Goal: Task Accomplishment & Management: Manage account settings

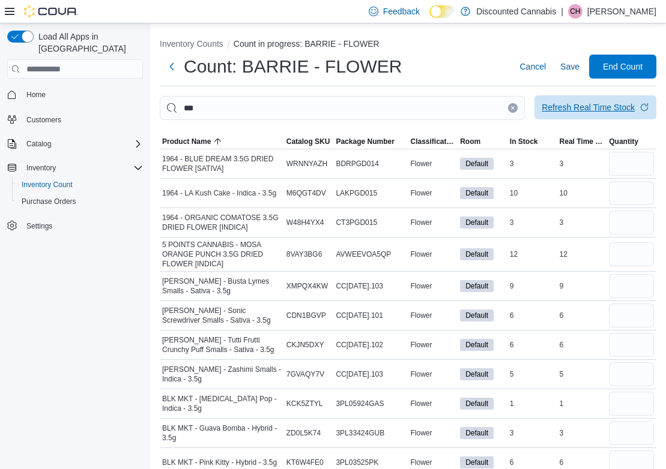
click at [617, 114] on span "Refresh Real Time Stock" at bounding box center [594, 107] width 107 height 24
click at [634, 167] on input "number" at bounding box center [631, 164] width 45 height 24
type input "*"
click at [630, 373] on input "number" at bounding box center [631, 374] width 45 height 24
type input "*"
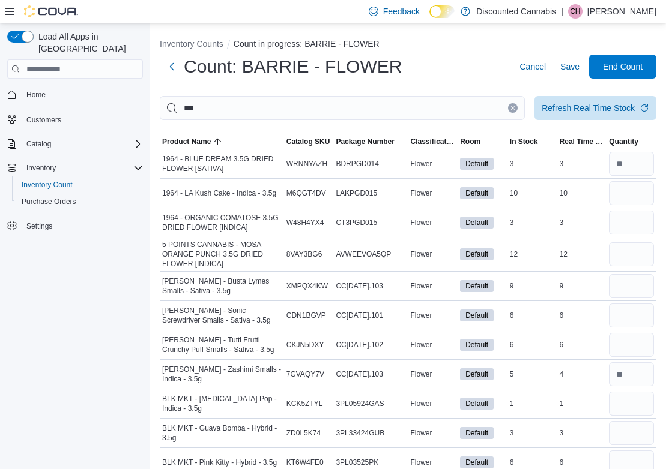
click at [91, 347] on div "Load All Apps in [GEOGRAPHIC_DATA] Home Customers Catalog Inventory Inventory C…" at bounding box center [75, 248] width 150 height 451
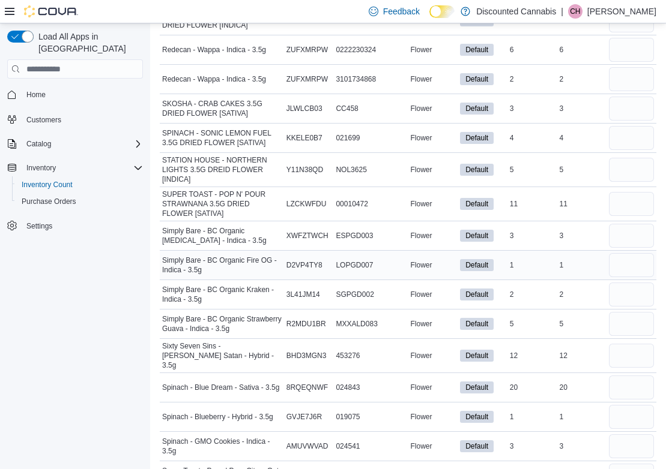
scroll to position [1610, 0]
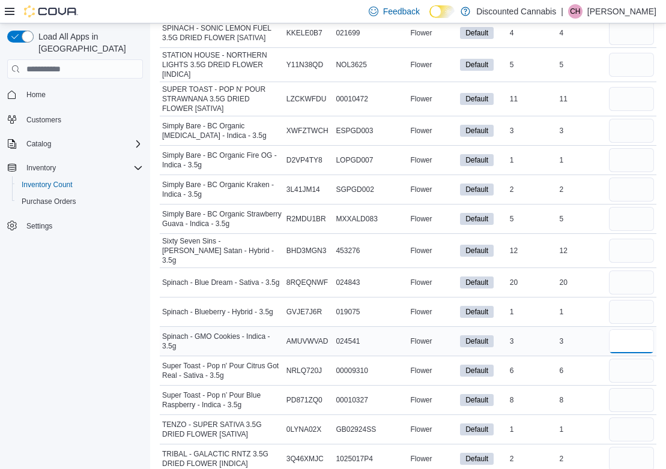
click at [632, 340] on input "number" at bounding box center [631, 341] width 45 height 24
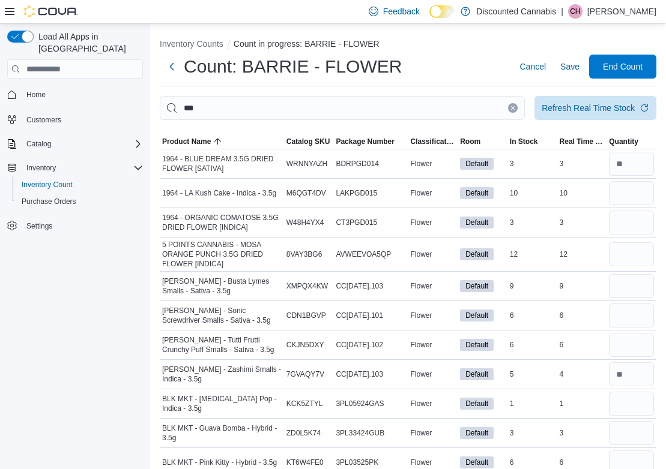
scroll to position [0, 0]
type input "*"
click at [639, 193] on input "number" at bounding box center [631, 193] width 45 height 24
type input "**"
type input "*"
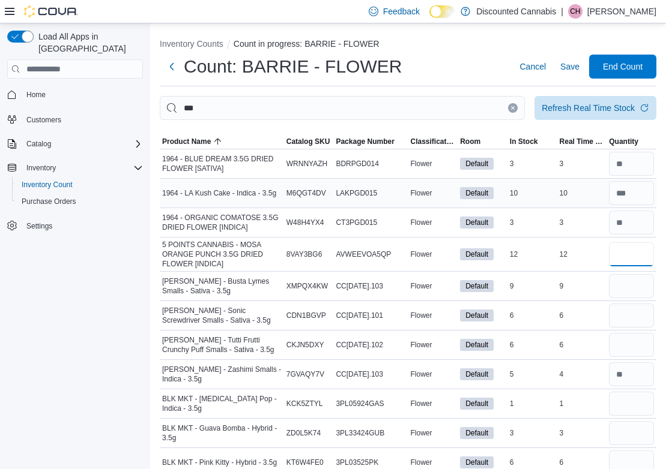
type input "**"
type input "*"
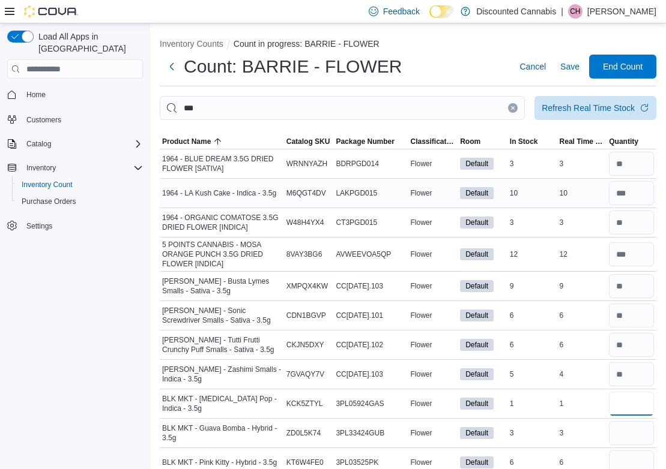
type input "*"
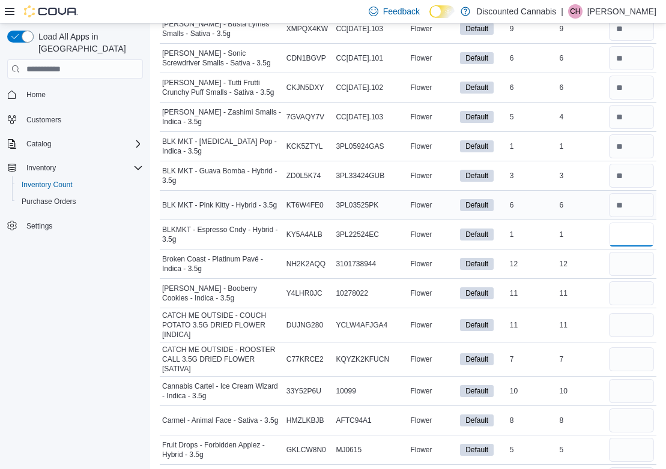
type input "*"
type input "**"
type input "*"
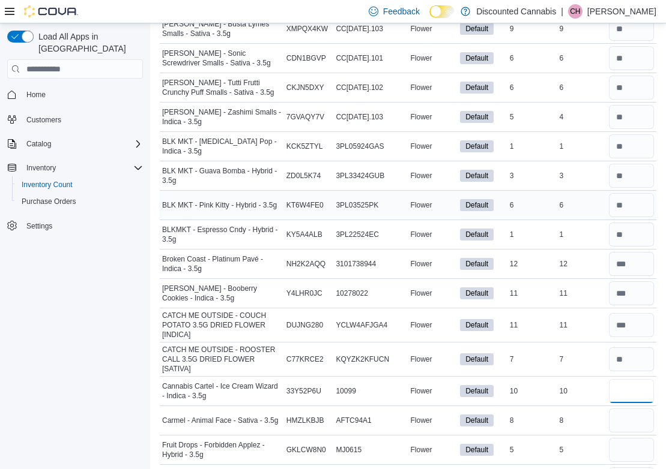
type input "**"
type input "*"
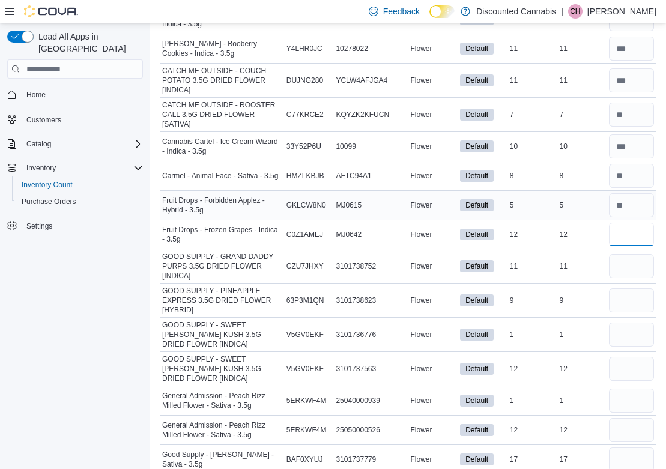
type input "**"
type input "*"
type input "**"
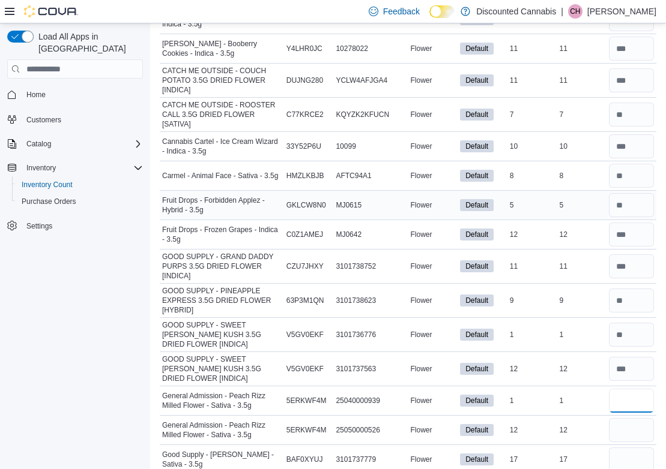
type input "*"
type input "**"
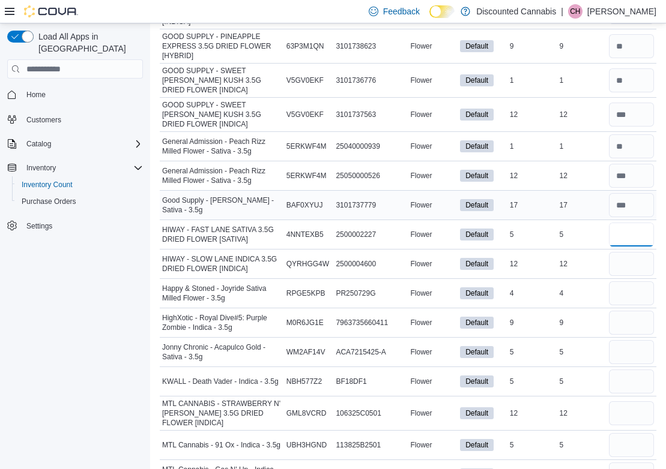
type input "*"
type input "**"
type input "*"
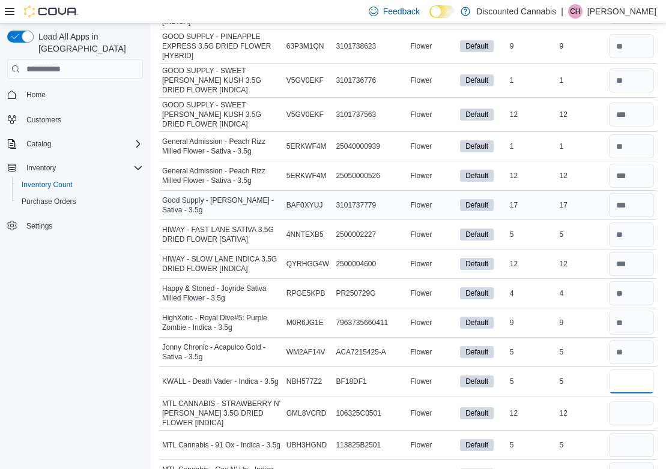
type input "*"
type input "**"
type input "*"
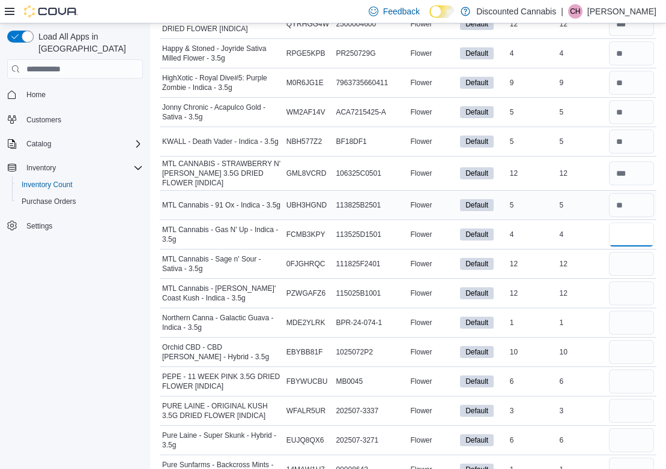
type input "*"
type input "**"
click at [637, 213] on input "number" at bounding box center [631, 205] width 45 height 24
click at [94, 280] on div "Load All Apps in [GEOGRAPHIC_DATA] Home Customers Catalog Inventory Inventory C…" at bounding box center [75, 248] width 150 height 451
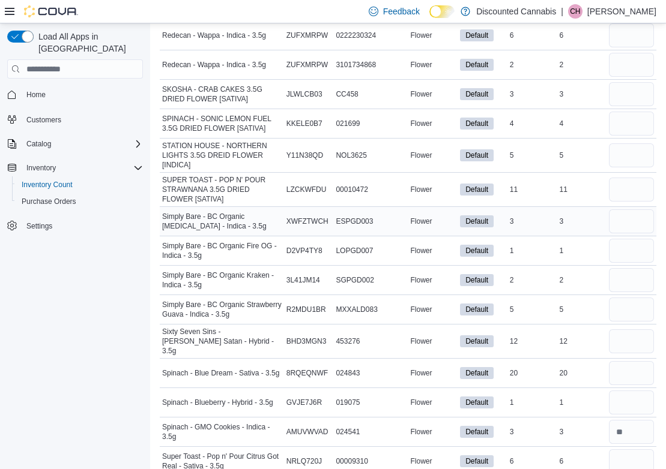
scroll to position [1529, 0]
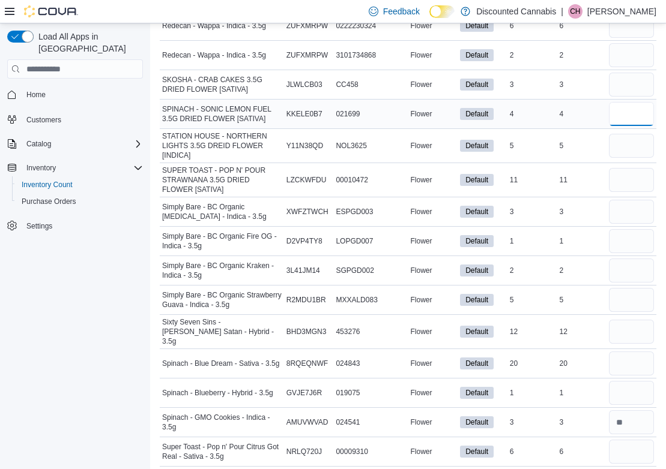
click at [623, 114] on input "number" at bounding box center [631, 114] width 45 height 24
type input "*"
type input "**"
type input "*"
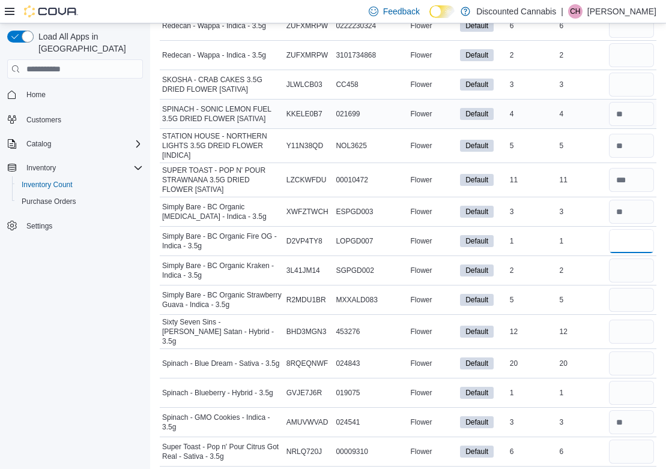
type input "*"
type input "**"
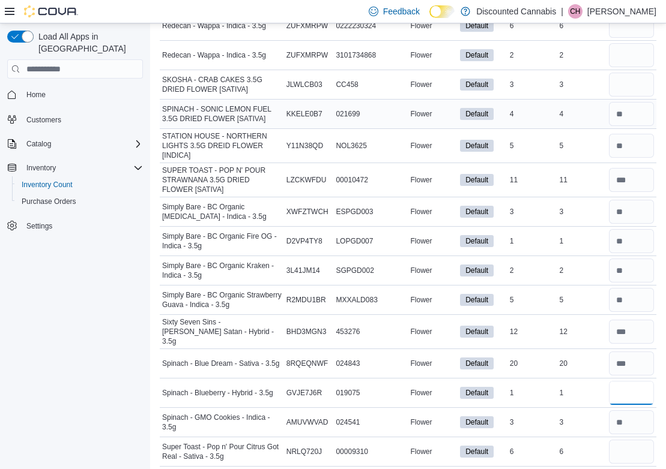
type input "*"
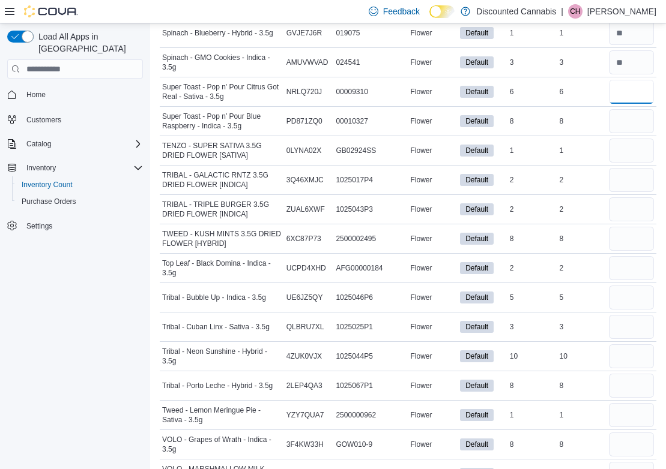
scroll to position [1892, 0]
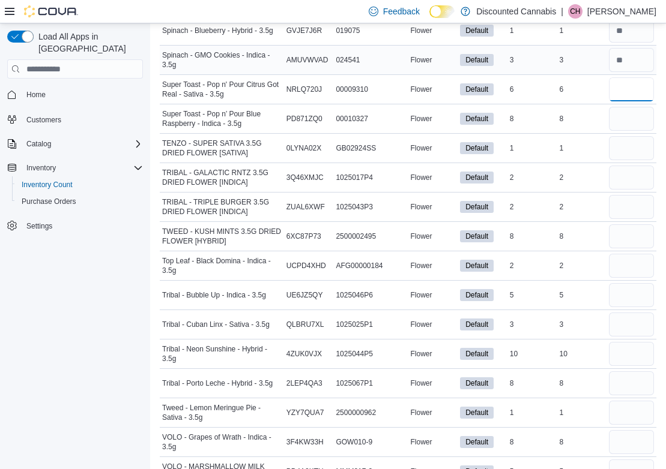
type input "*"
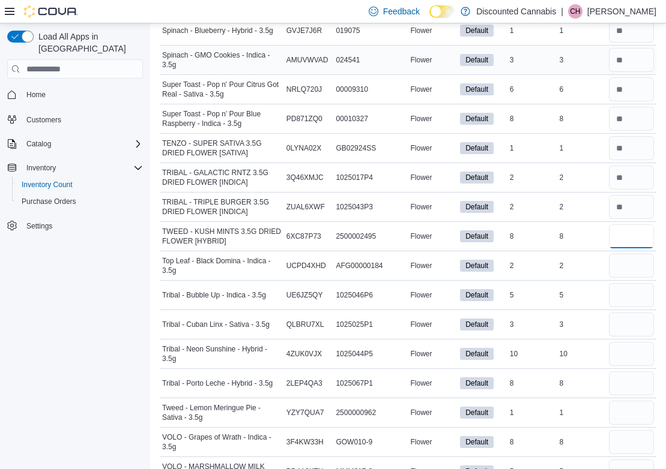
type input "*"
type input "**"
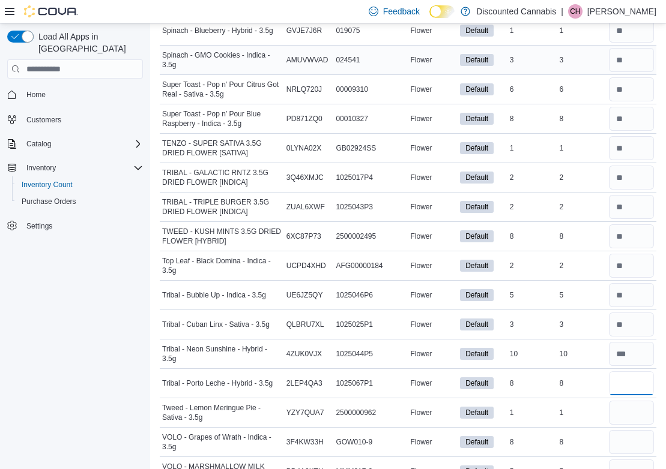
type input "*"
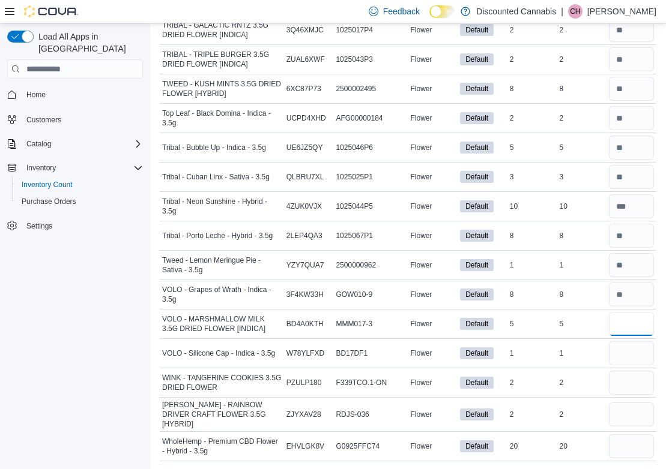
scroll to position [2036, 0]
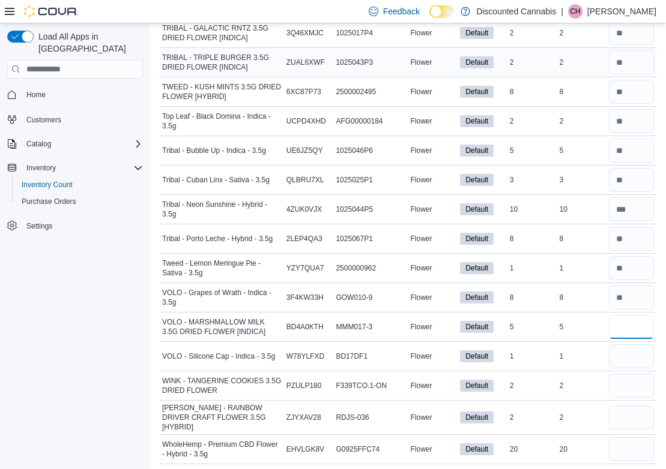
type input "*"
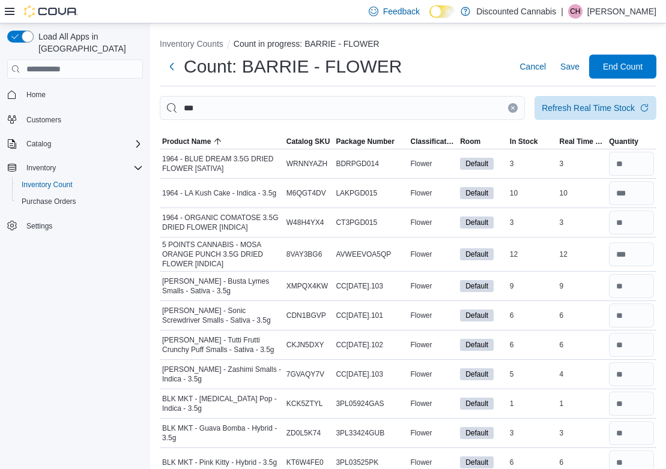
scroll to position [0, 0]
type input "**"
click at [573, 67] on span "Save" at bounding box center [569, 67] width 19 height 12
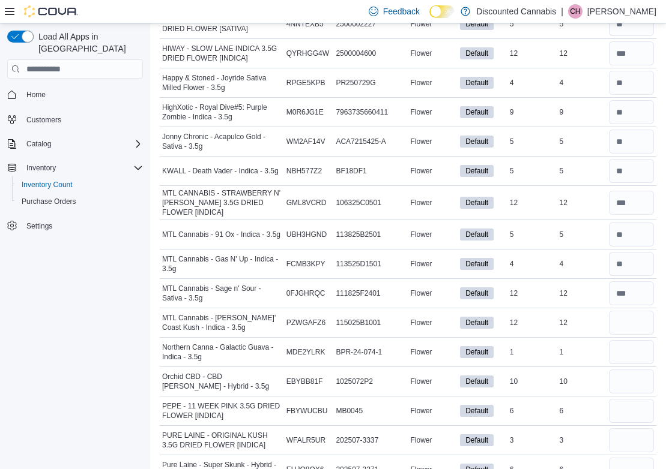
scroll to position [966, 0]
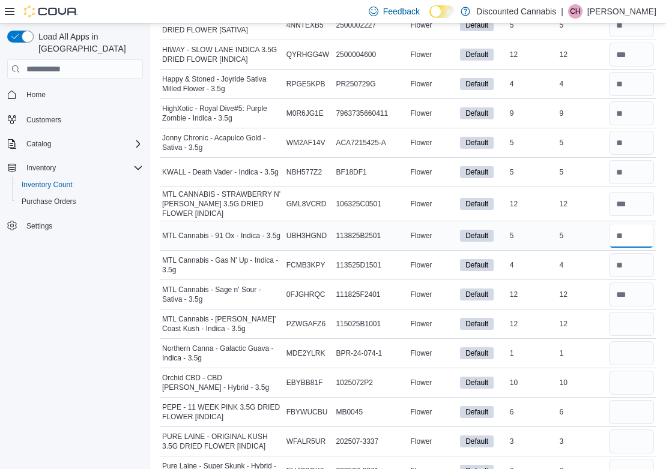
click at [645, 244] on input "number" at bounding box center [631, 236] width 45 height 24
click at [634, 300] on input "number" at bounding box center [631, 295] width 45 height 24
type input "**"
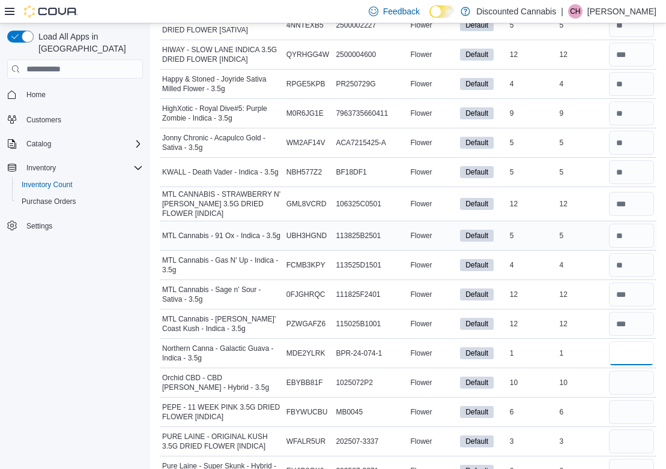
type input "*"
click at [638, 243] on input "number" at bounding box center [631, 236] width 45 height 24
type input "*"
click at [620, 377] on input "number" at bounding box center [631, 383] width 45 height 24
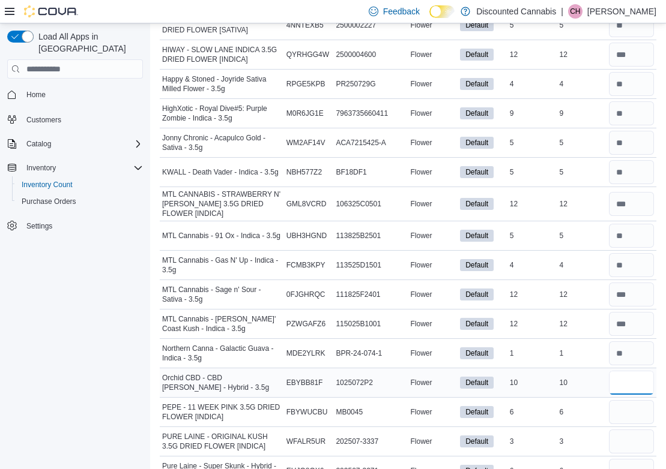
type input "**"
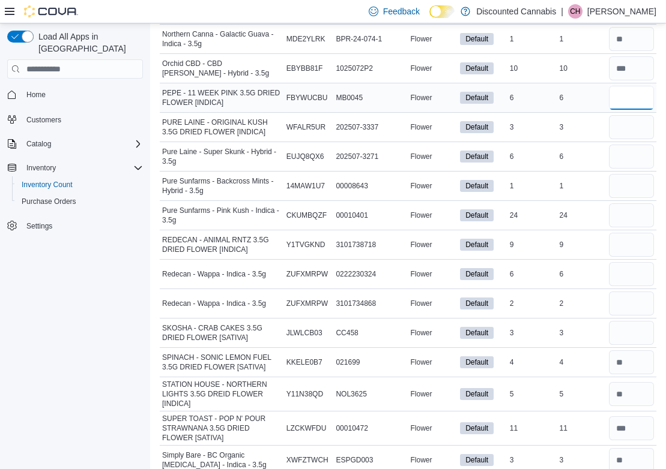
scroll to position [1290, 0]
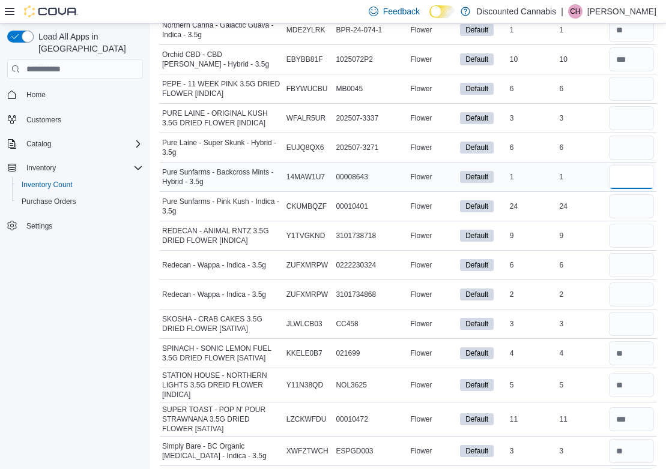
click at [631, 177] on input "number" at bounding box center [631, 177] width 45 height 24
type input "*"
type input "**"
click at [629, 92] on input "number" at bounding box center [631, 89] width 45 height 24
type input "*"
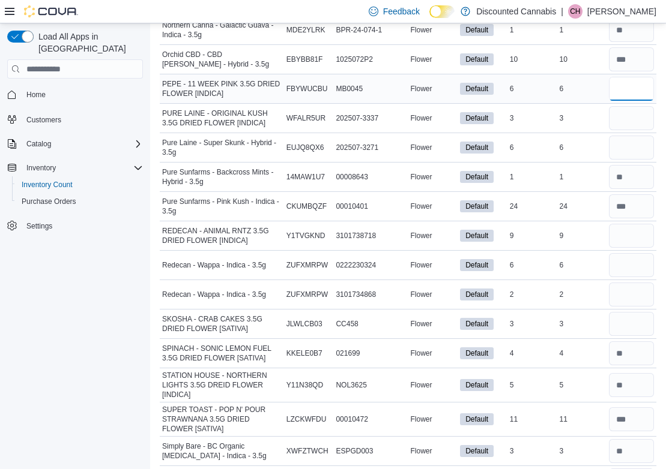
click at [629, 92] on input "number" at bounding box center [631, 89] width 45 height 24
click at [620, 152] on input "number" at bounding box center [631, 148] width 45 height 24
click at [621, 97] on input "number" at bounding box center [631, 89] width 45 height 24
type input "*"
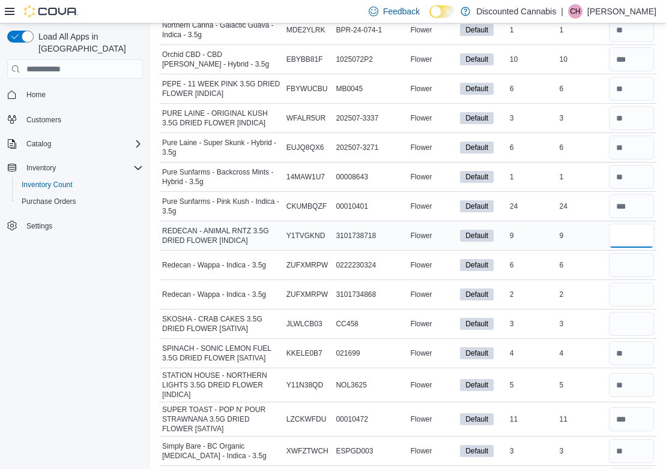
click at [628, 247] on input "number" at bounding box center [631, 236] width 45 height 24
click at [633, 271] on input "number" at bounding box center [631, 265] width 45 height 24
click at [635, 236] on input "number" at bounding box center [631, 236] width 45 height 24
type input "*"
click at [636, 274] on input "number" at bounding box center [631, 265] width 45 height 24
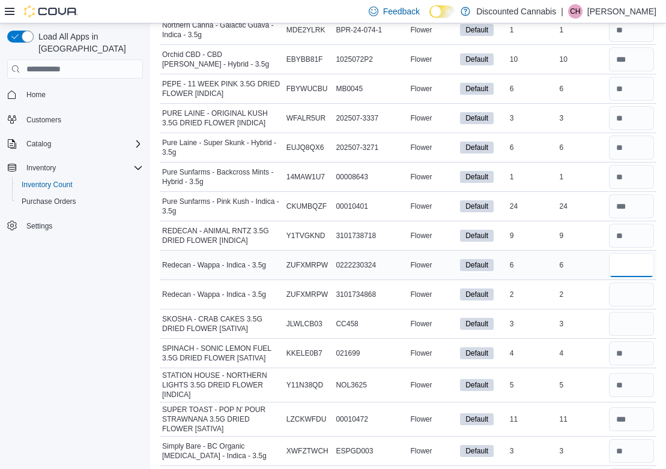
type input "*"
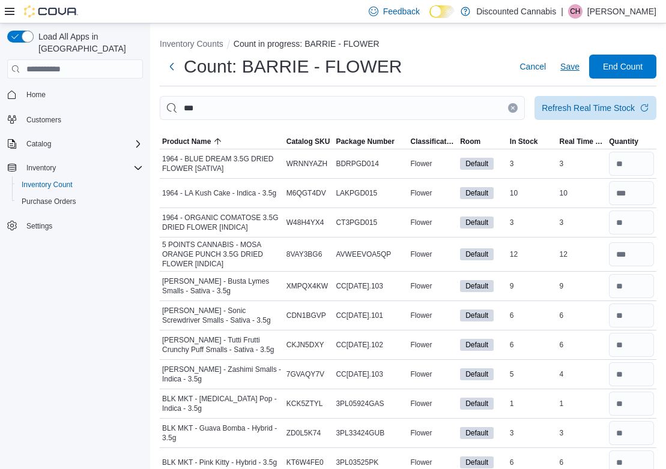
scroll to position [0, 0]
type input "*"
click at [571, 71] on span "Save" at bounding box center [569, 67] width 19 height 12
click at [513, 110] on icon "Clear input" at bounding box center [512, 108] width 5 height 5
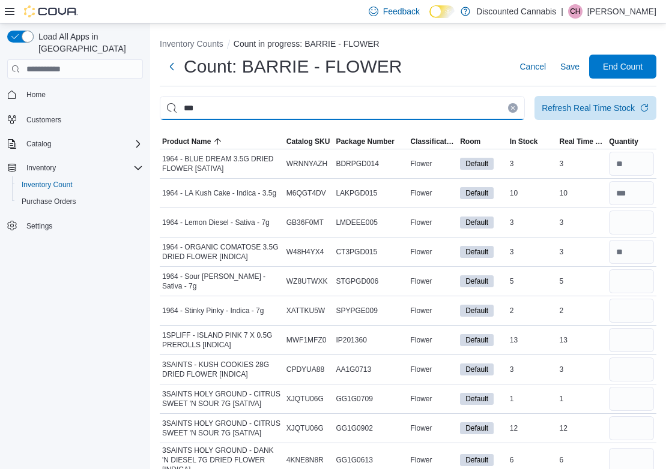
type input "***"
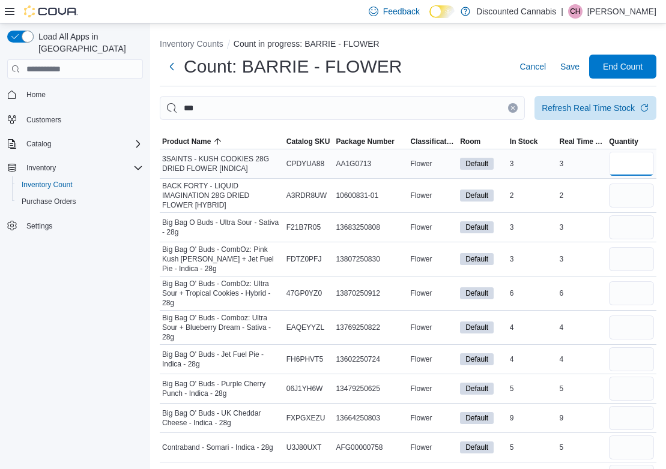
click at [627, 175] on input "number" at bounding box center [631, 164] width 45 height 24
type input "*"
click at [630, 422] on input "number" at bounding box center [631, 418] width 45 height 24
type input "*"
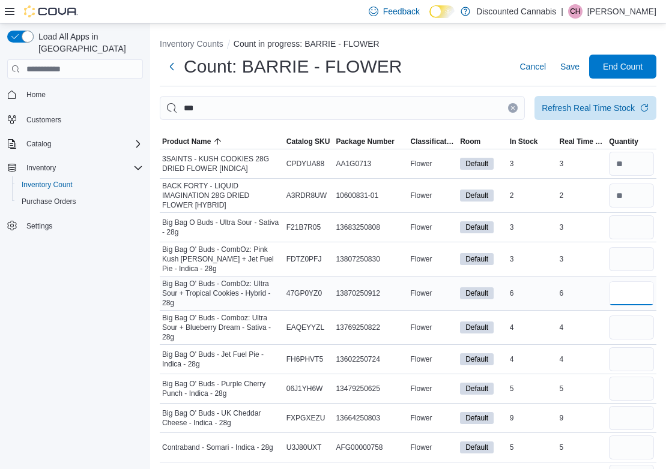
click at [629, 294] on input "number" at bounding box center [631, 293] width 45 height 24
type input "*"
click at [636, 261] on input "number" at bounding box center [631, 259] width 45 height 24
click at [630, 223] on input "number" at bounding box center [631, 227] width 45 height 24
type input "*"
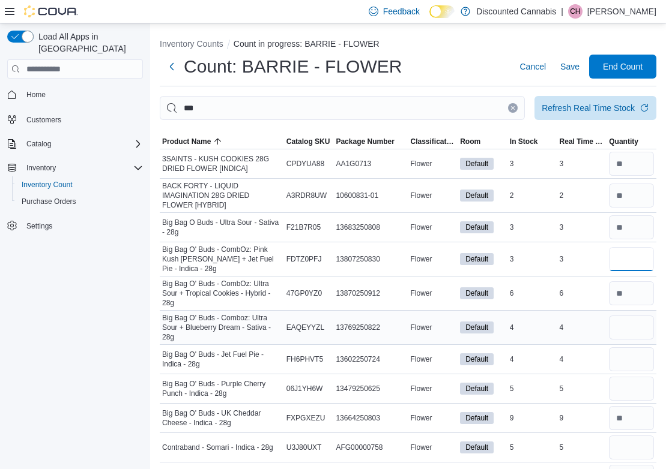
type input "*"
click at [637, 337] on input "number" at bounding box center [631, 328] width 45 height 24
type input "*"
click at [639, 391] on input "number" at bounding box center [631, 389] width 45 height 24
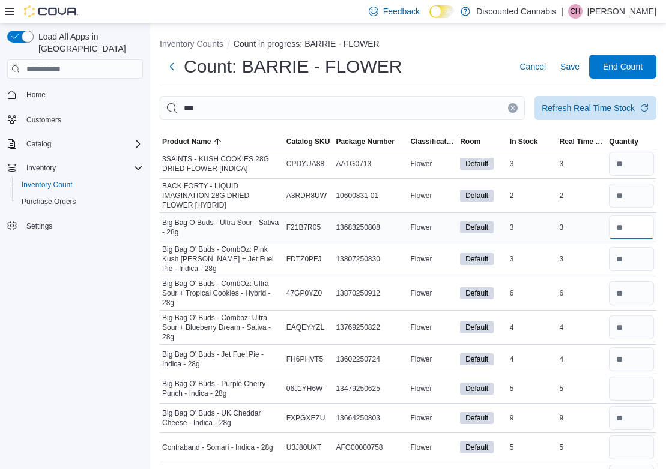
drag, startPoint x: 640, startPoint y: 226, endPoint x: 487, endPoint y: 226, distance: 153.0
click at [487, 226] on tr "Big Bag O Buds - Ultra Sour - Sativa - 28g Catalog SKU F21B7R05 Package Number …" at bounding box center [408, 227] width 496 height 29
type input "*"
click at [635, 392] on input "number" at bounding box center [631, 389] width 45 height 24
type input "*"
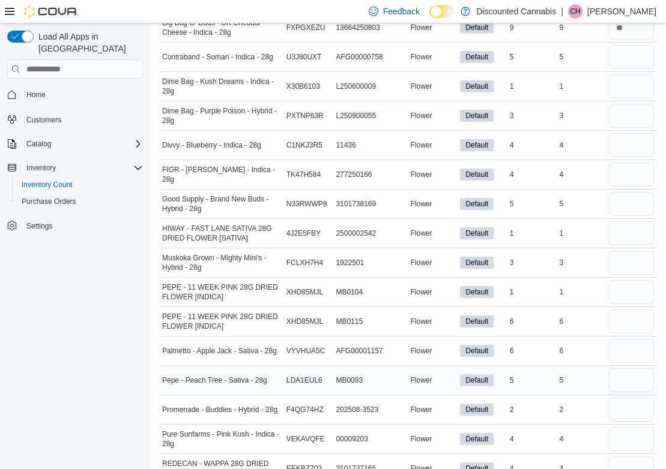
scroll to position [391, 0]
click at [626, 61] on input "number" at bounding box center [631, 56] width 45 height 24
type input "*"
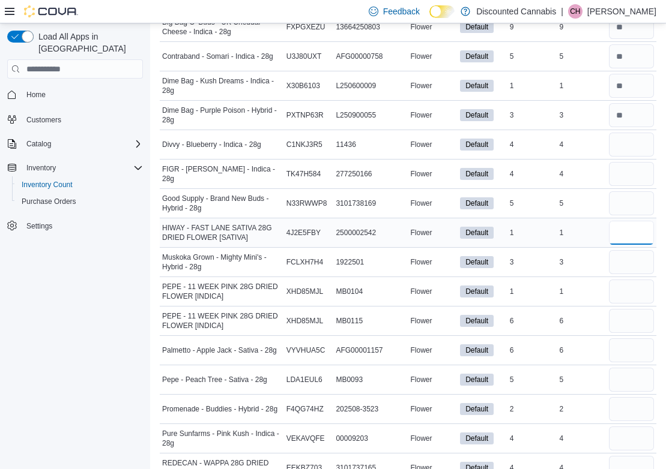
click at [632, 241] on input "number" at bounding box center [631, 233] width 45 height 24
type input "*"
click at [631, 297] on input "number" at bounding box center [631, 292] width 45 height 24
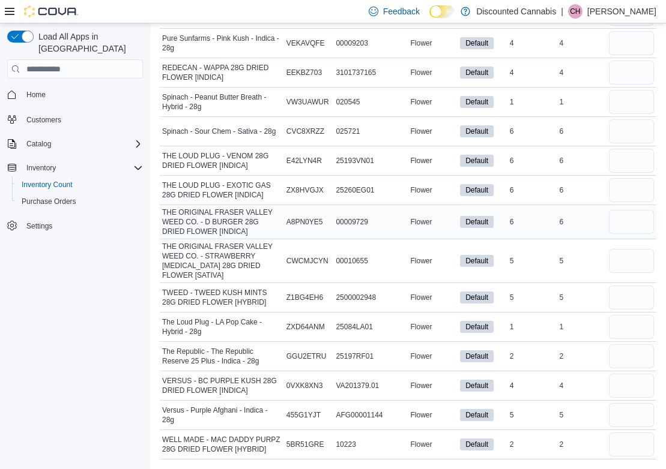
scroll to position [787, 0]
type input "*"
click at [616, 334] on input "number" at bounding box center [631, 327] width 45 height 24
type input "*"
click at [642, 103] on input "number" at bounding box center [631, 102] width 45 height 24
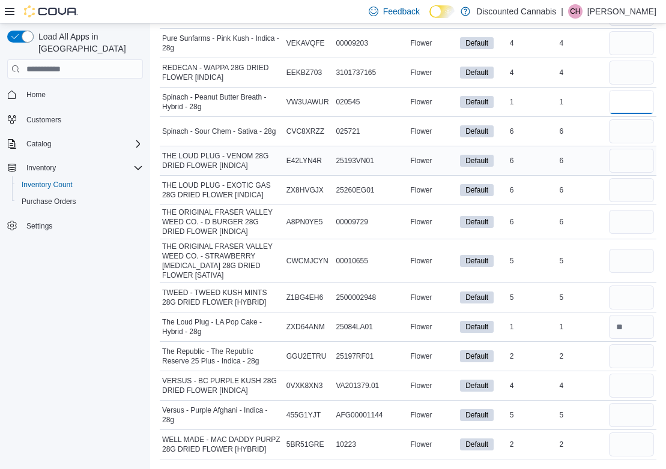
type input "*"
click at [643, 163] on input "number" at bounding box center [631, 161] width 45 height 24
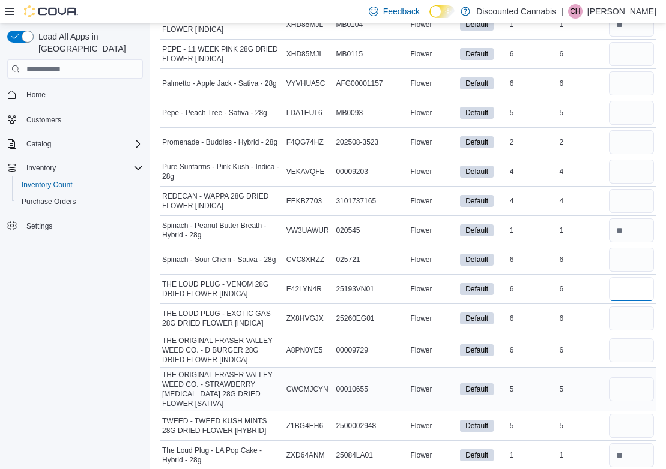
scroll to position [657, 0]
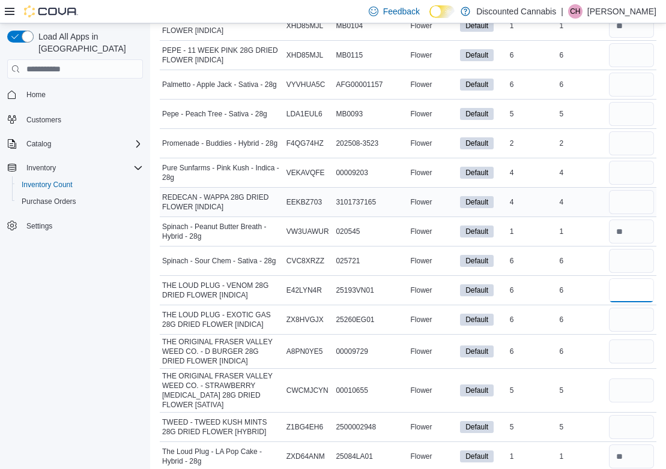
type input "*"
click at [638, 210] on input "number" at bounding box center [631, 202] width 45 height 24
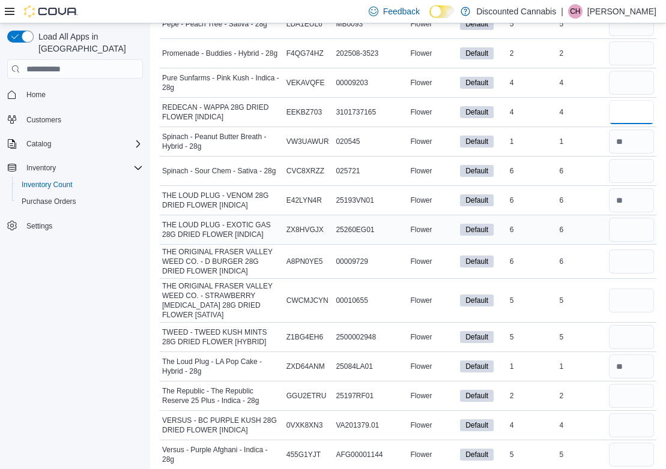
scroll to position [763, 0]
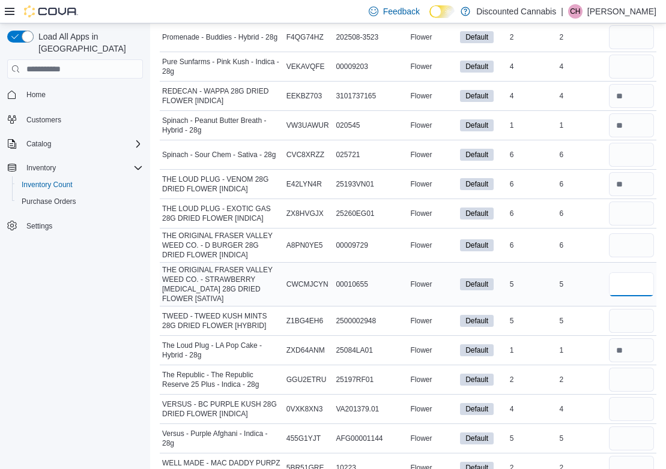
click at [636, 286] on input "number" at bounding box center [631, 284] width 45 height 24
click at [637, 380] on input "number" at bounding box center [631, 380] width 45 height 24
click at [631, 163] on input "number" at bounding box center [631, 155] width 45 height 24
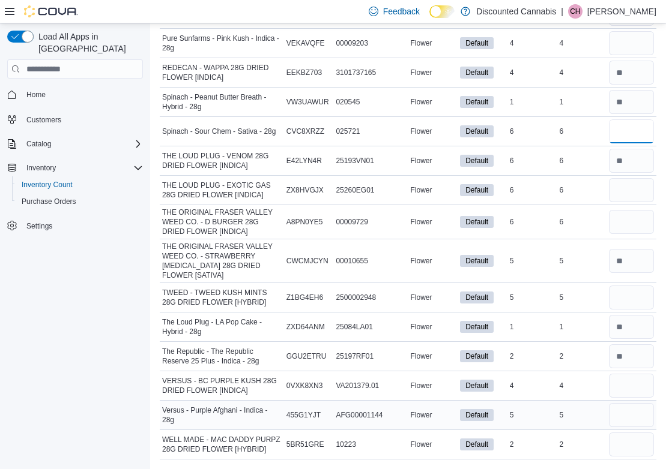
scroll to position [787, 0]
click at [643, 415] on input "number" at bounding box center [631, 415] width 45 height 24
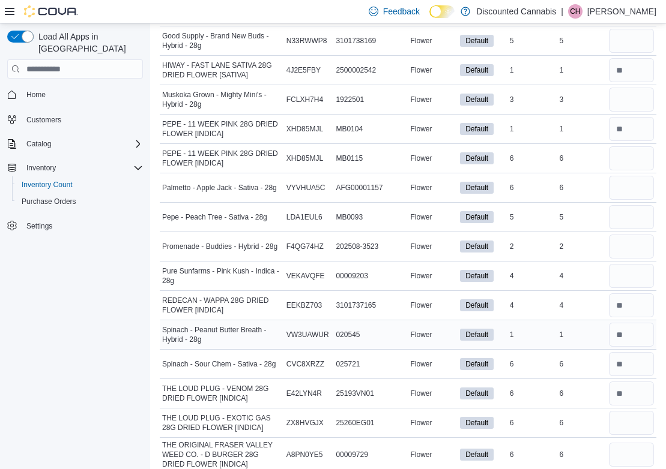
scroll to position [541, 0]
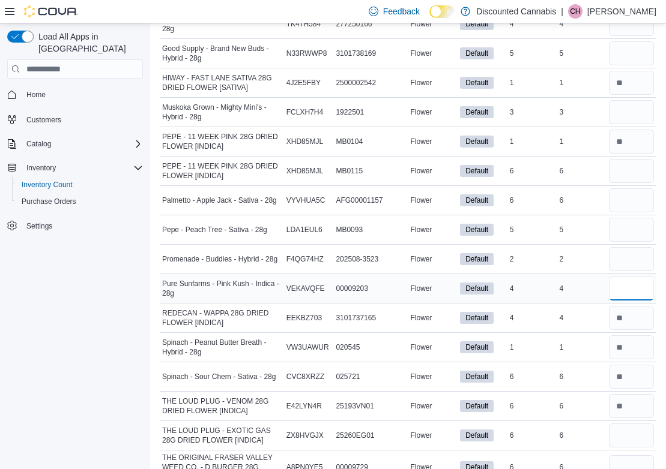
click at [633, 290] on input "number" at bounding box center [631, 289] width 45 height 24
click at [629, 223] on input "number" at bounding box center [631, 230] width 45 height 24
click at [634, 118] on input "number" at bounding box center [631, 112] width 45 height 24
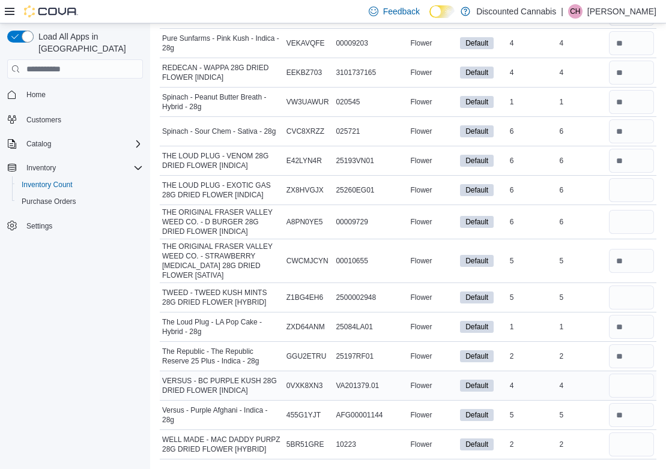
scroll to position [787, 0]
click at [642, 451] on input "number" at bounding box center [631, 445] width 45 height 24
click at [633, 301] on input "number" at bounding box center [631, 298] width 45 height 24
click at [616, 199] on input "number" at bounding box center [631, 190] width 45 height 24
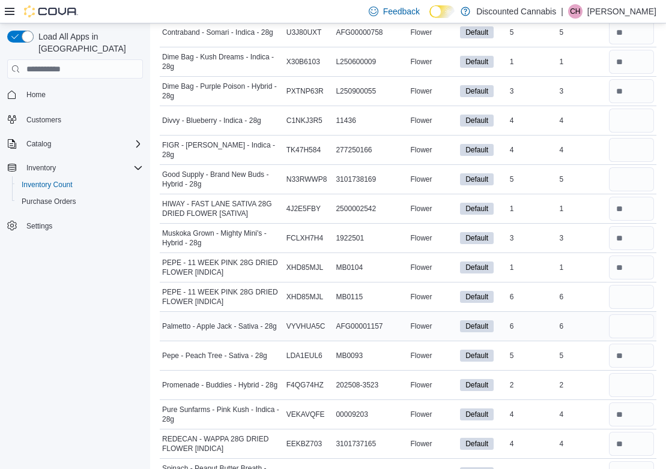
scroll to position [410, 0]
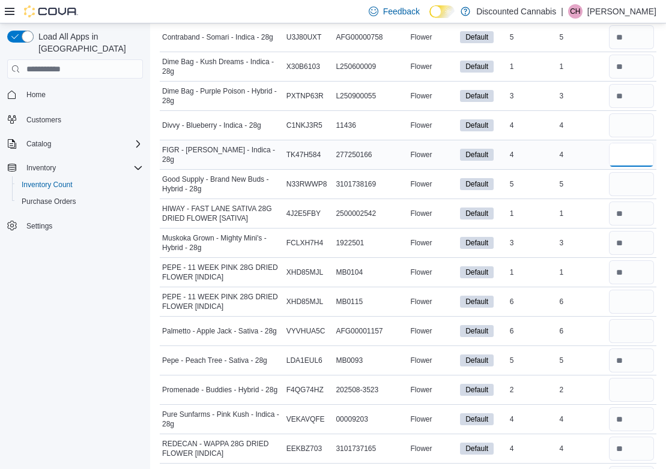
click at [633, 158] on input "number" at bounding box center [631, 155] width 45 height 24
click at [630, 188] on input "number" at bounding box center [631, 184] width 45 height 24
click at [616, 127] on input "number" at bounding box center [631, 125] width 45 height 24
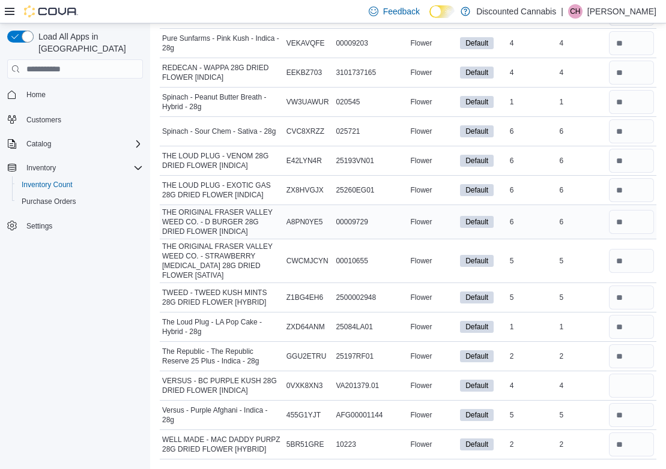
scroll to position [787, 0]
click at [633, 391] on input "number" at bounding box center [631, 386] width 45 height 24
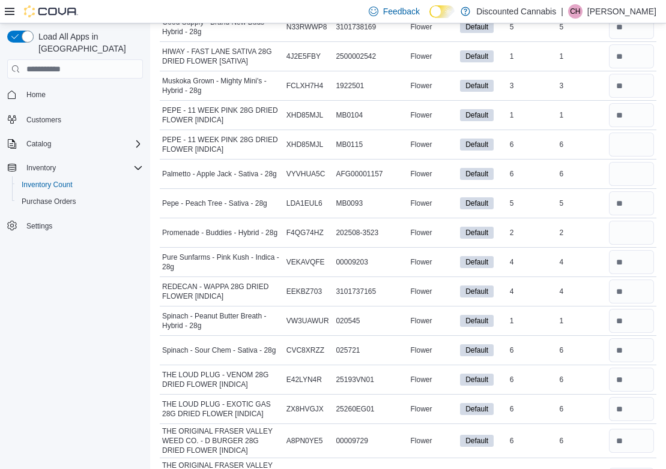
scroll to position [560, 0]
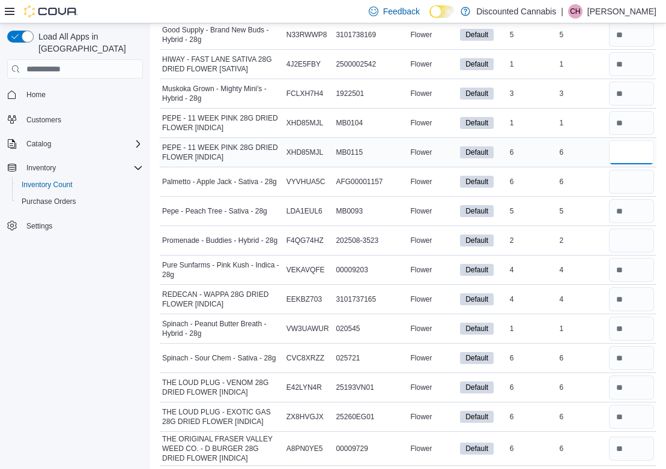
click at [622, 159] on input "number" at bounding box center [631, 152] width 45 height 24
click at [633, 247] on input "number" at bounding box center [631, 241] width 45 height 24
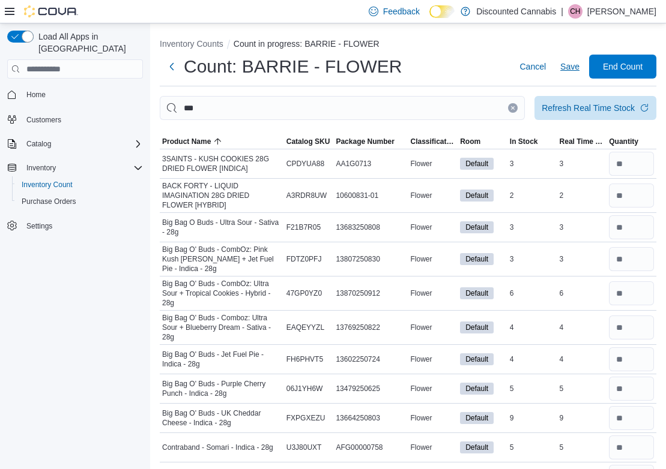
scroll to position [0, 0]
click at [565, 67] on span "Save" at bounding box center [569, 67] width 19 height 12
click at [511, 106] on icon "Clear input" at bounding box center [512, 108] width 5 height 5
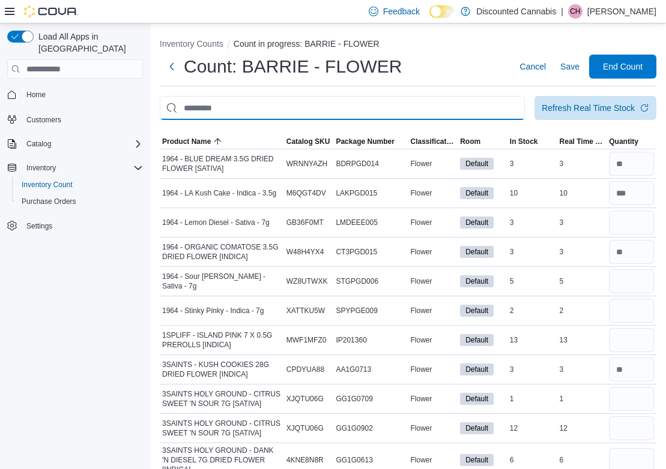
click at [424, 105] on input "This is a search bar. After typing your query, hit enter to filter the results …" at bounding box center [342, 108] width 365 height 24
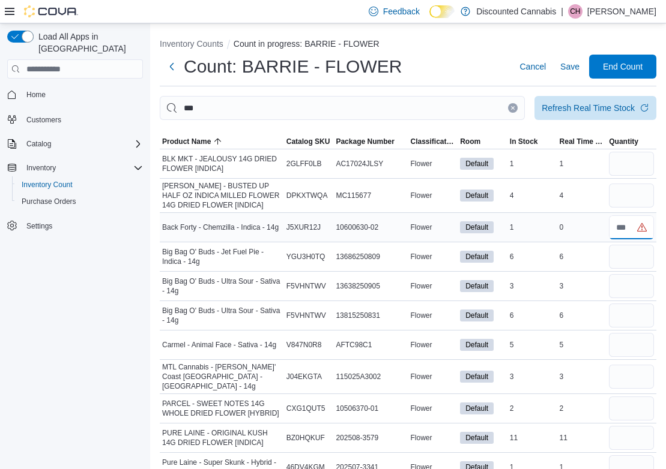
click at [633, 234] on input "number" at bounding box center [631, 227] width 45 height 24
click at [639, 161] on input "number" at bounding box center [631, 164] width 45 height 24
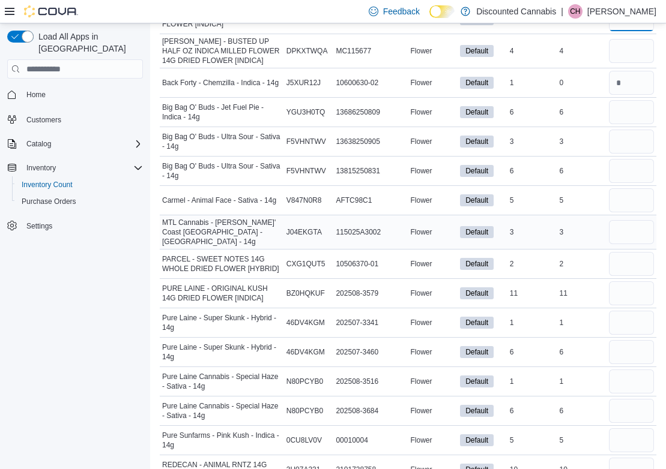
scroll to position [145, 0]
click at [633, 385] on input "number" at bounding box center [631, 381] width 45 height 24
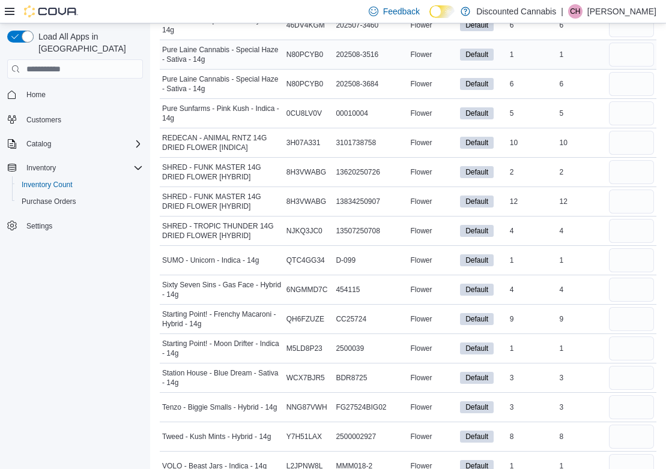
scroll to position [472, 0]
click at [638, 342] on input "number" at bounding box center [631, 348] width 45 height 24
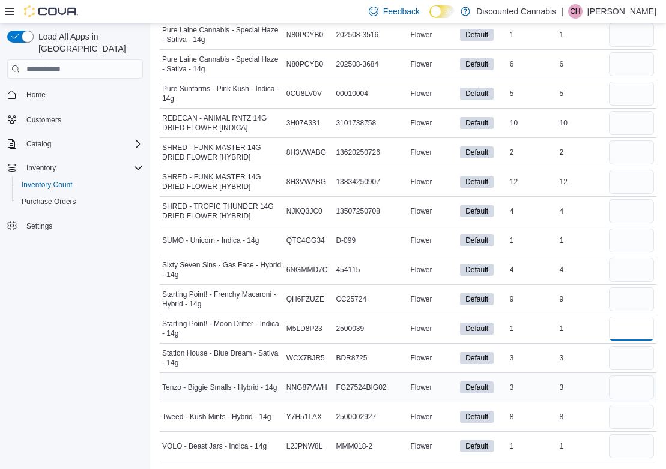
scroll to position [489, 0]
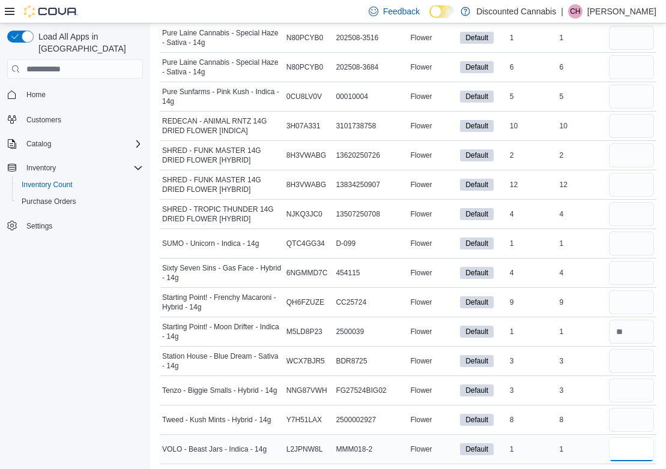
click at [630, 452] on input "number" at bounding box center [631, 450] width 45 height 24
click at [637, 233] on input "number" at bounding box center [631, 244] width 45 height 24
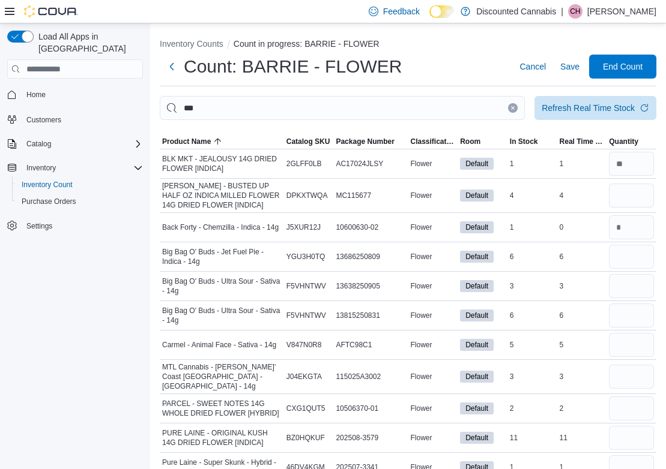
scroll to position [0, 0]
click at [591, 110] on div "Refresh Real Time Stock" at bounding box center [587, 107] width 93 height 12
click at [623, 204] on input "number" at bounding box center [631, 196] width 45 height 24
click at [631, 253] on input "number" at bounding box center [631, 257] width 45 height 24
click at [639, 297] on input "number" at bounding box center [631, 286] width 45 height 24
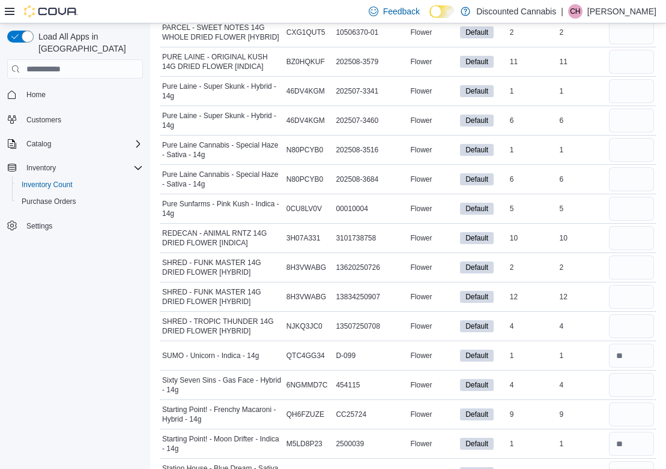
scroll to position [379, 0]
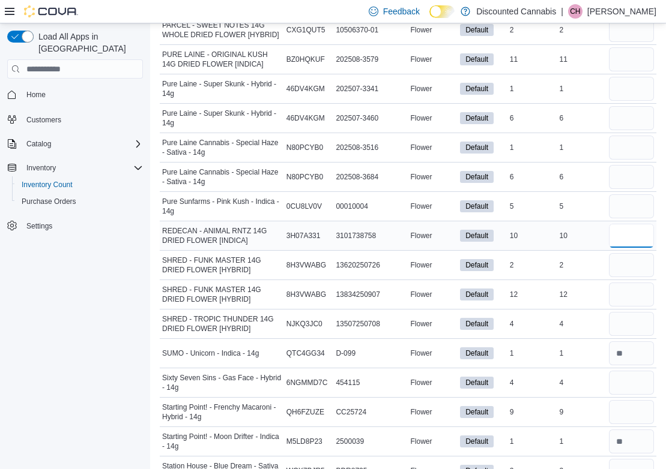
click at [627, 242] on input "number" at bounding box center [631, 236] width 45 height 24
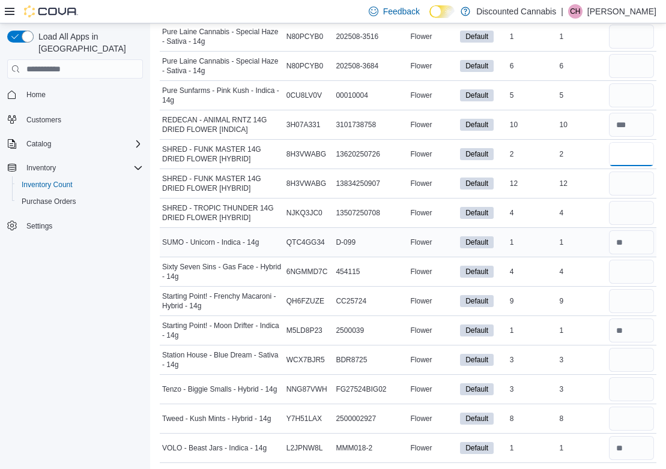
scroll to position [489, 0]
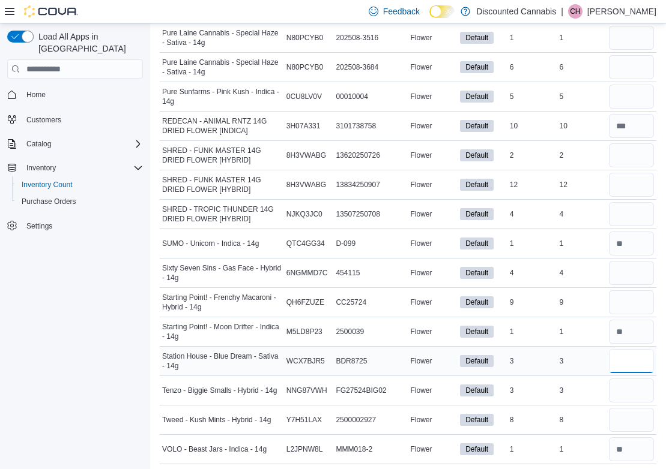
click at [625, 360] on input "number" at bounding box center [631, 361] width 45 height 24
click at [637, 299] on input "number" at bounding box center [631, 302] width 45 height 24
click at [642, 382] on input "number" at bounding box center [631, 391] width 45 height 24
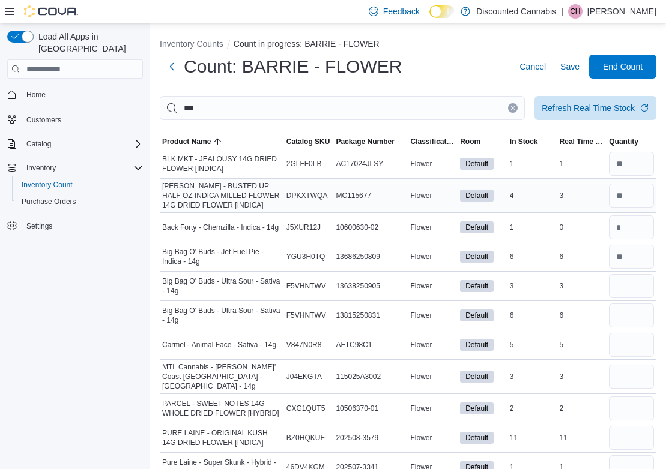
scroll to position [0, 0]
click at [632, 292] on input "number" at bounding box center [631, 286] width 45 height 24
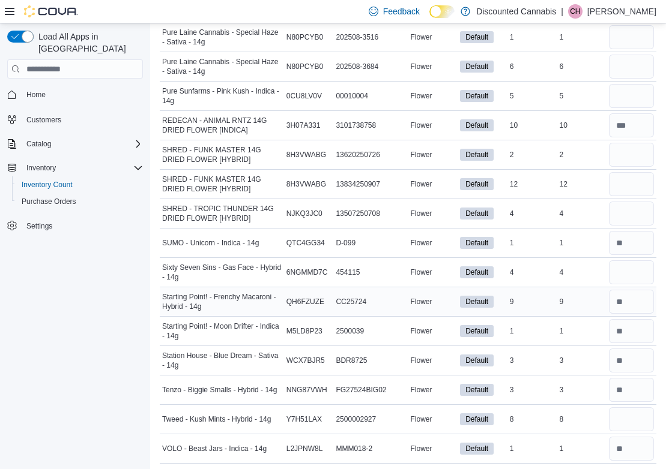
scroll to position [489, 0]
click at [642, 271] on input "number" at bounding box center [631, 273] width 45 height 24
click at [651, 148] on input "number" at bounding box center [631, 155] width 45 height 24
click at [625, 416] on input "number" at bounding box center [631, 420] width 45 height 24
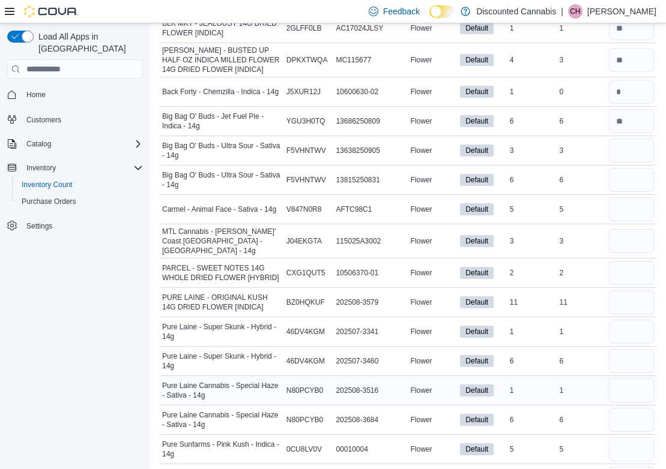
scroll to position [121, 0]
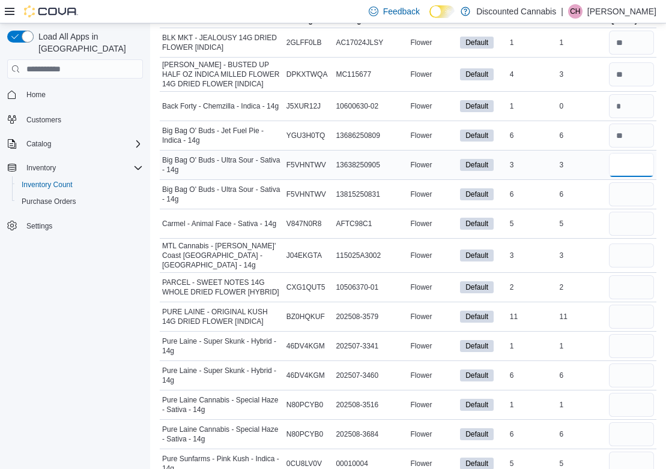
click at [634, 172] on input "number" at bounding box center [631, 165] width 45 height 24
click at [624, 322] on input "number" at bounding box center [631, 317] width 45 height 24
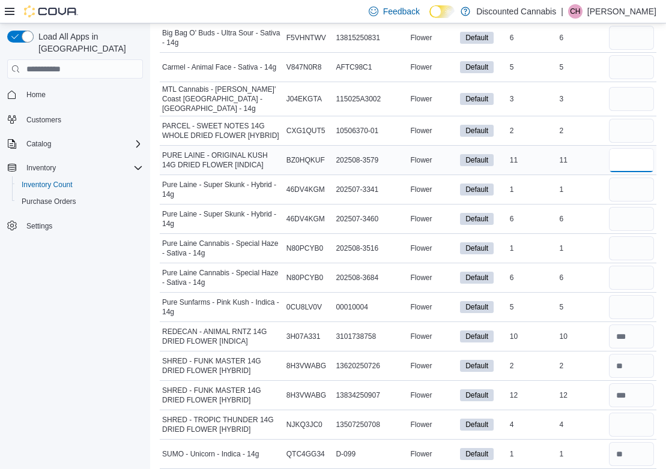
scroll to position [279, 0]
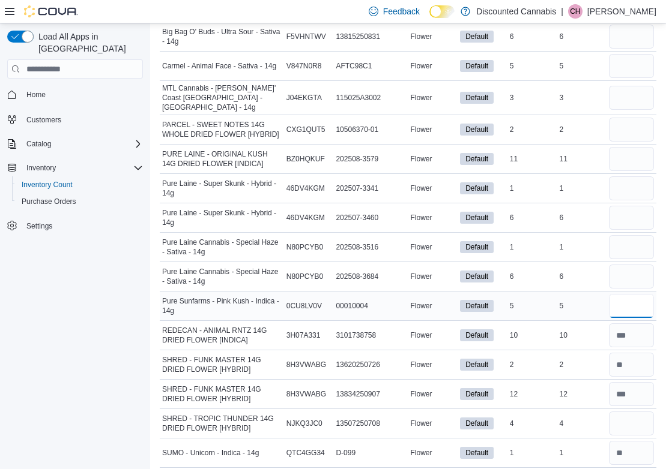
click at [635, 298] on input "number" at bounding box center [631, 306] width 45 height 24
click at [630, 124] on input "number" at bounding box center [631, 130] width 45 height 24
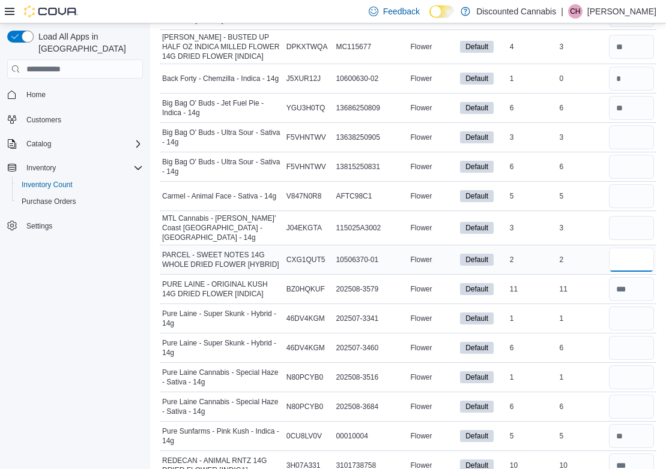
scroll to position [151, 0]
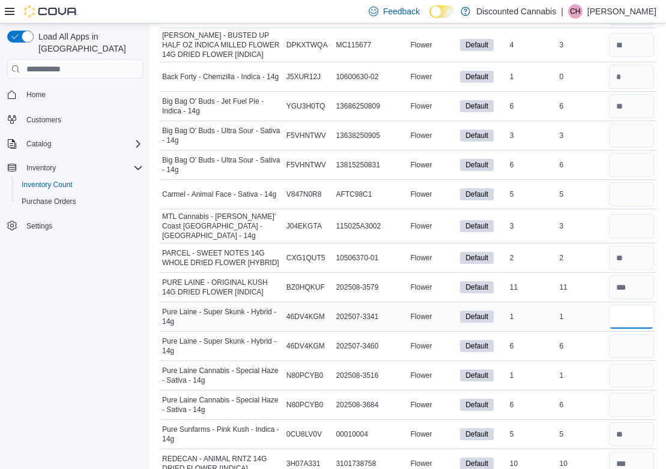
click at [637, 316] on input "number" at bounding box center [631, 317] width 45 height 24
click at [617, 139] on input "number" at bounding box center [631, 136] width 45 height 24
click at [642, 219] on input "number" at bounding box center [631, 226] width 45 height 24
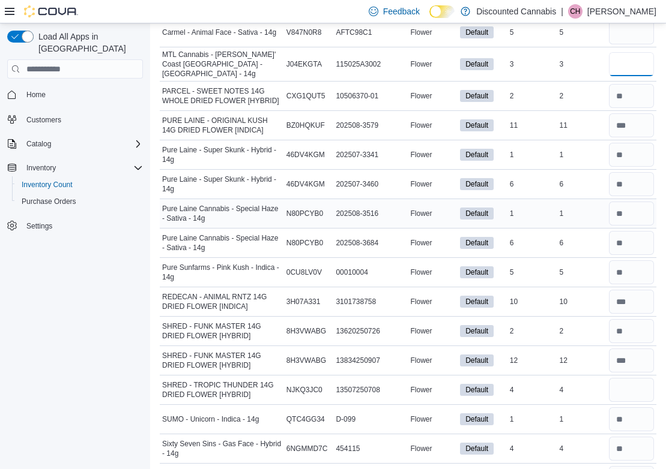
scroll to position [314, 0]
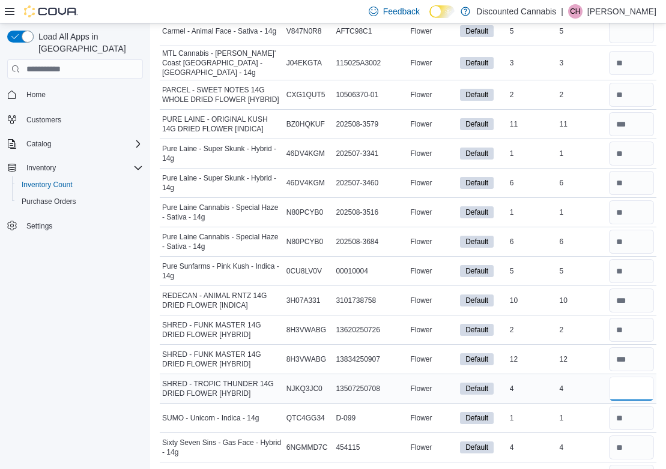
click at [634, 387] on input "number" at bounding box center [631, 389] width 45 height 24
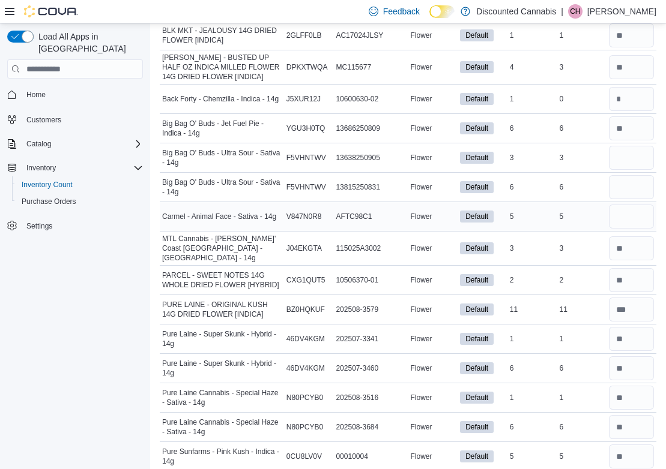
scroll to position [128, 0]
click at [628, 193] on input "number" at bounding box center [631, 187] width 45 height 24
click at [640, 170] on input "number" at bounding box center [631, 158] width 45 height 24
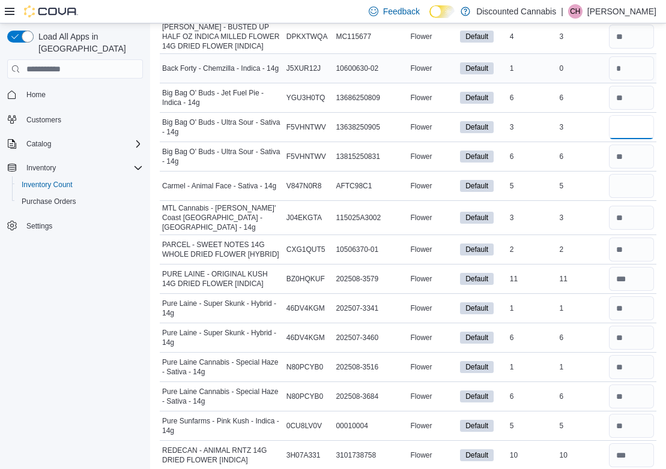
scroll to position [160, 0]
click at [634, 191] on input "number" at bounding box center [631, 185] width 45 height 24
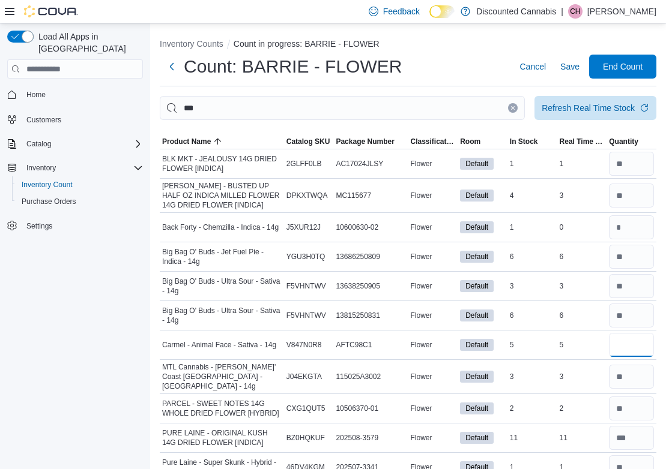
scroll to position [0, 0]
click at [570, 65] on span "Save" at bounding box center [569, 67] width 19 height 12
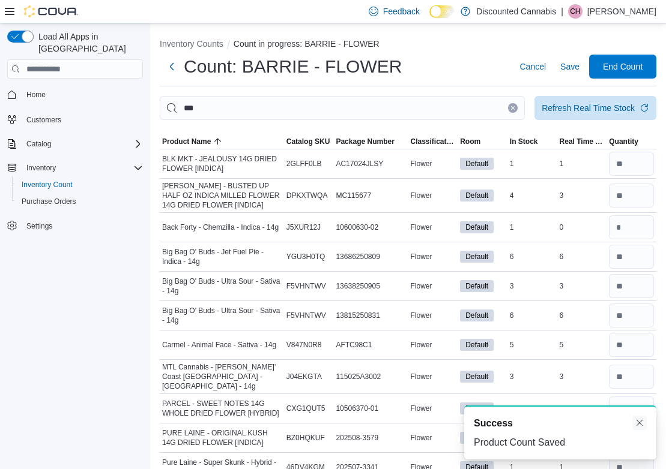
click at [640, 424] on button "Dismiss toast" at bounding box center [639, 423] width 14 height 14
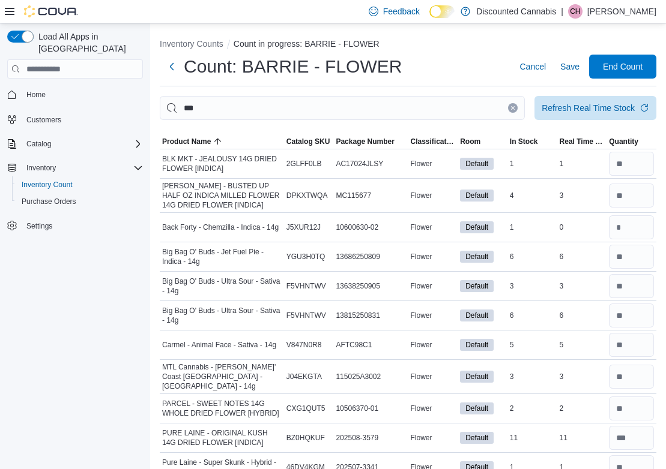
click at [511, 104] on button "Clear input" at bounding box center [513, 108] width 10 height 10
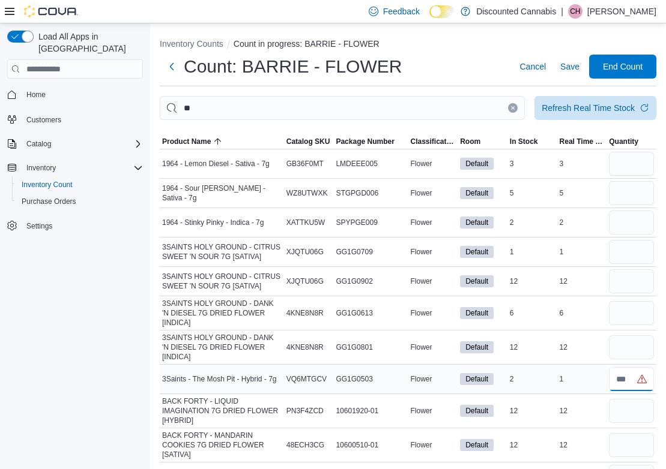
click at [631, 387] on input "number" at bounding box center [631, 379] width 45 height 24
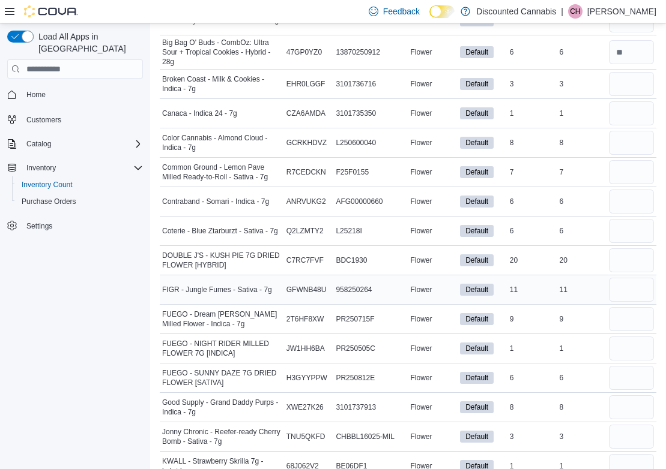
scroll to position [519, 0]
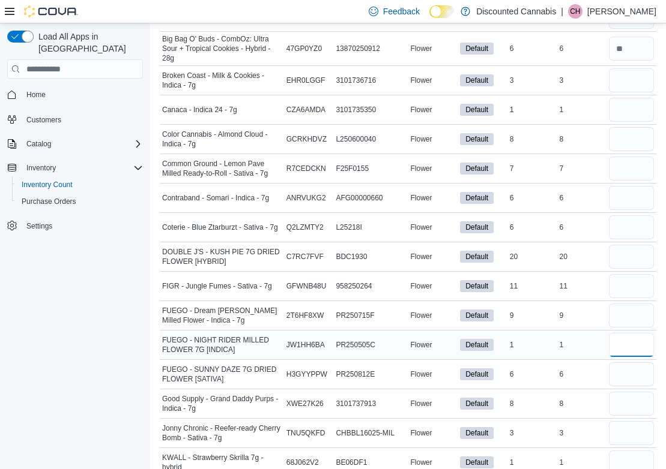
click at [624, 344] on input "number" at bounding box center [631, 345] width 45 height 24
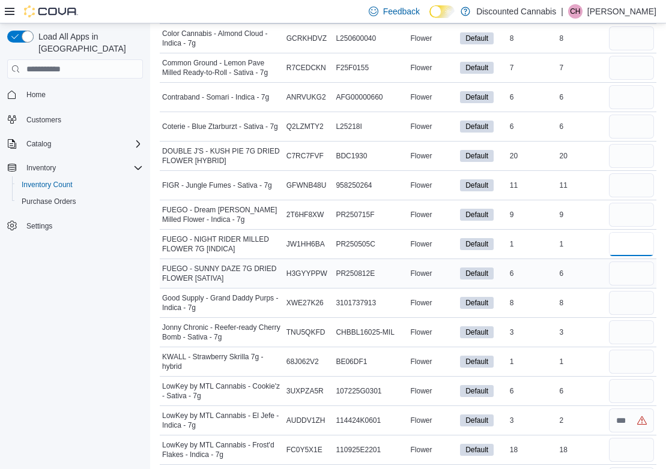
scroll to position [626, 0]
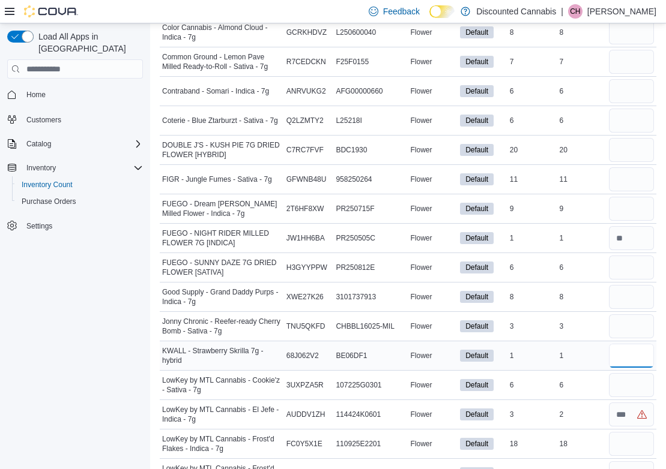
click at [633, 362] on input "number" at bounding box center [631, 356] width 45 height 24
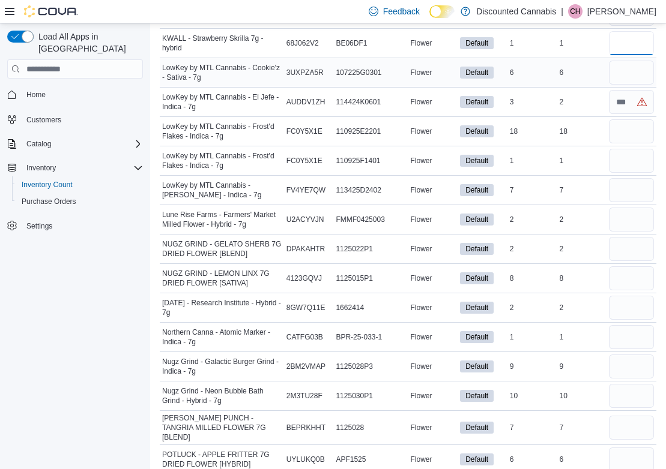
scroll to position [939, 0]
click at [624, 337] on input "number" at bounding box center [631, 337] width 45 height 24
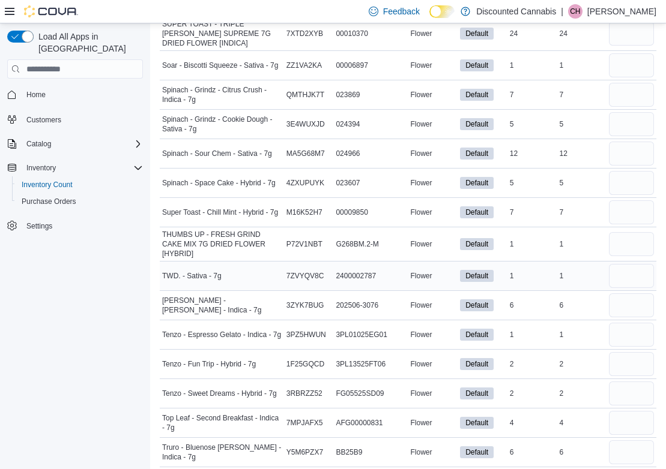
scroll to position [2063, 0]
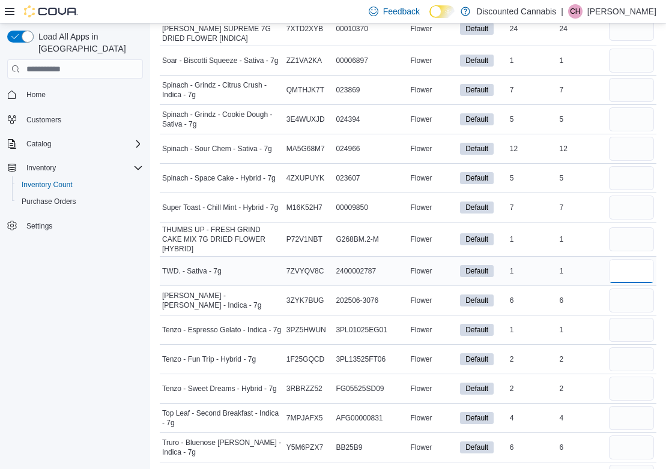
click at [639, 262] on input "number" at bounding box center [631, 271] width 45 height 24
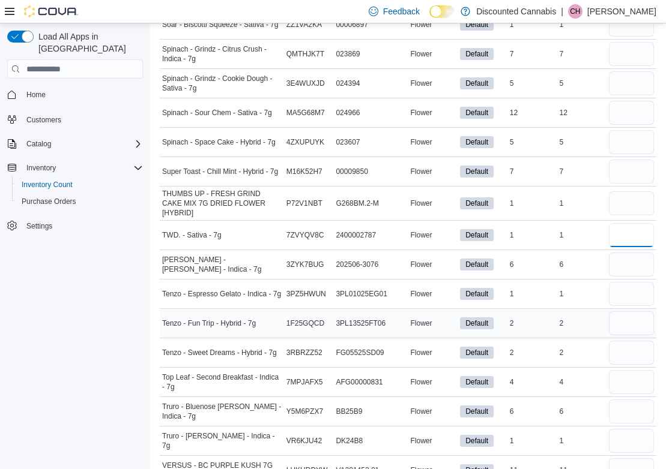
scroll to position [2104, 0]
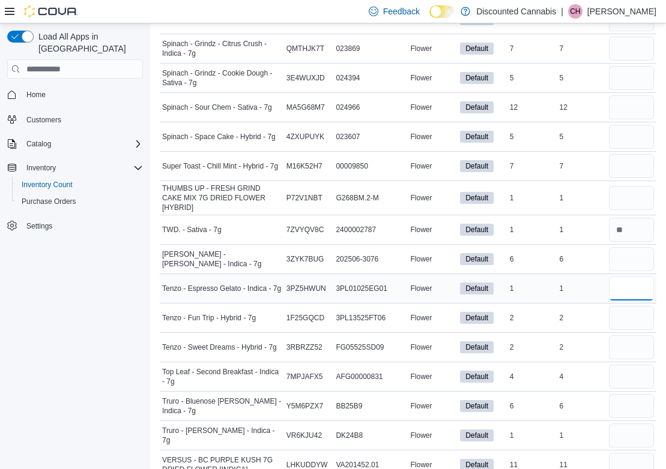
click at [636, 286] on input "number" at bounding box center [631, 289] width 45 height 24
click at [645, 435] on input "number" at bounding box center [631, 436] width 45 height 24
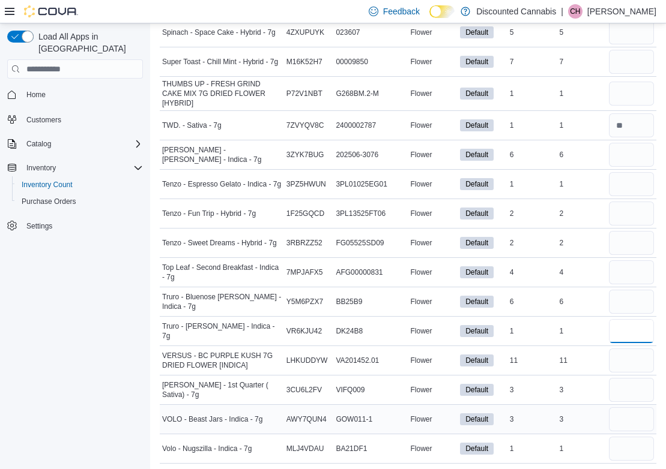
scroll to position [2208, 0]
click at [642, 95] on input "number" at bounding box center [631, 94] width 45 height 24
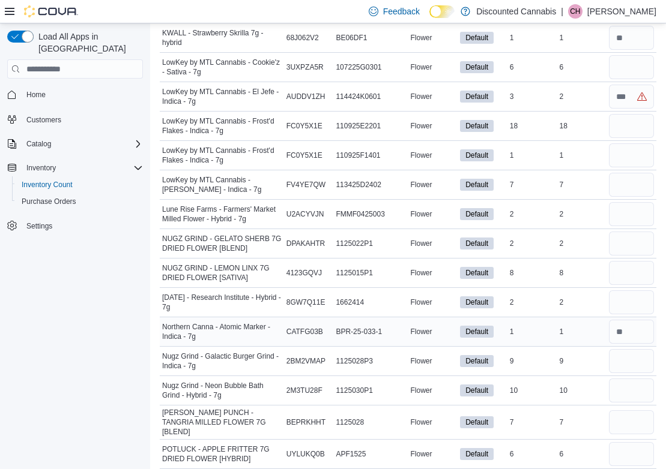
scroll to position [942, 0]
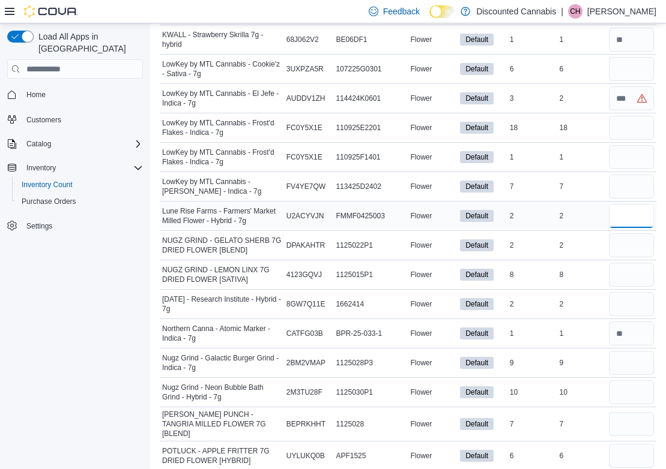
click at [639, 222] on input "number" at bounding box center [631, 216] width 45 height 24
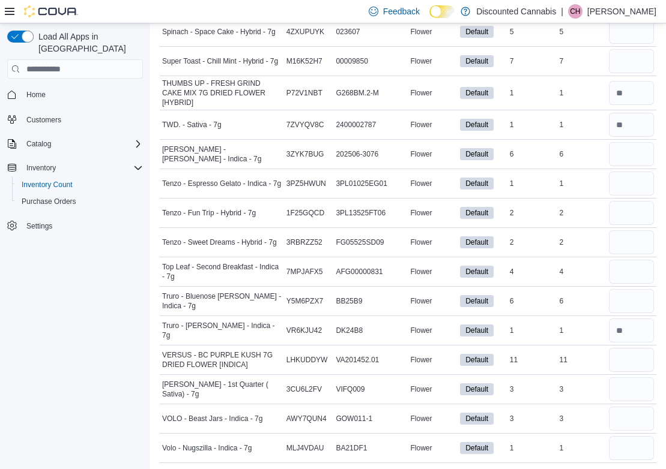
scroll to position [2208, 0]
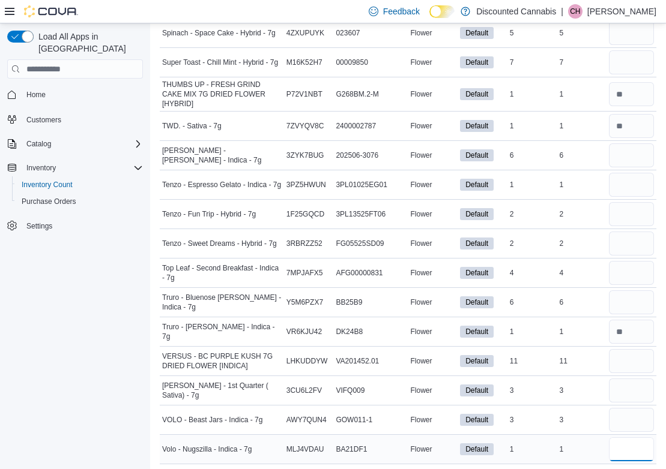
click at [633, 442] on input "number" at bounding box center [631, 450] width 45 height 24
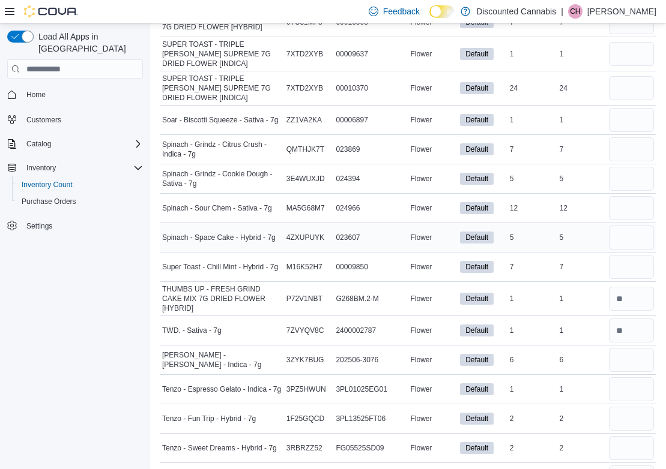
scroll to position [2001, 0]
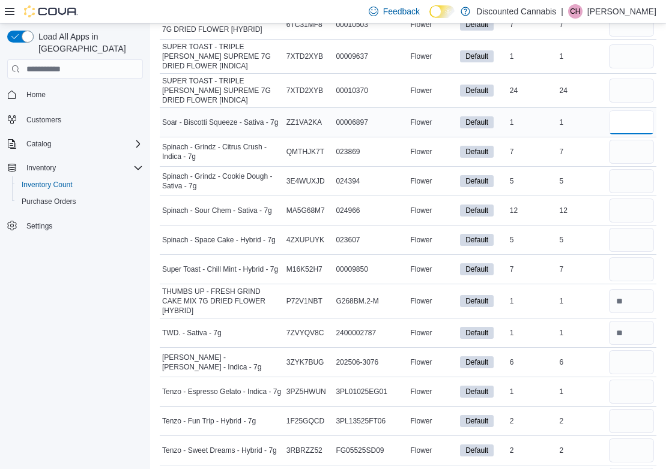
click at [645, 114] on input "number" at bounding box center [631, 122] width 45 height 24
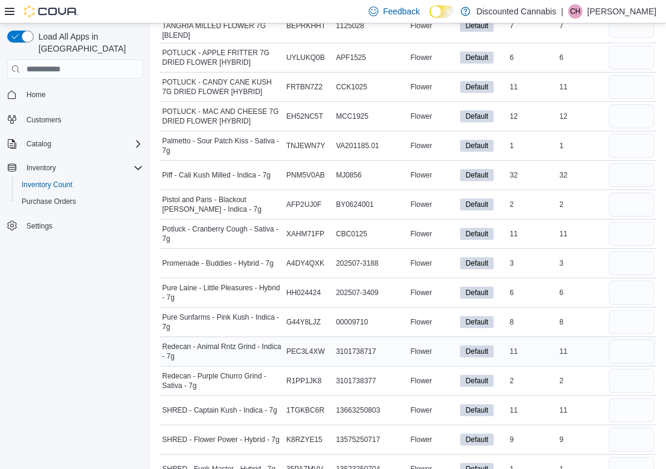
scroll to position [1302, 0]
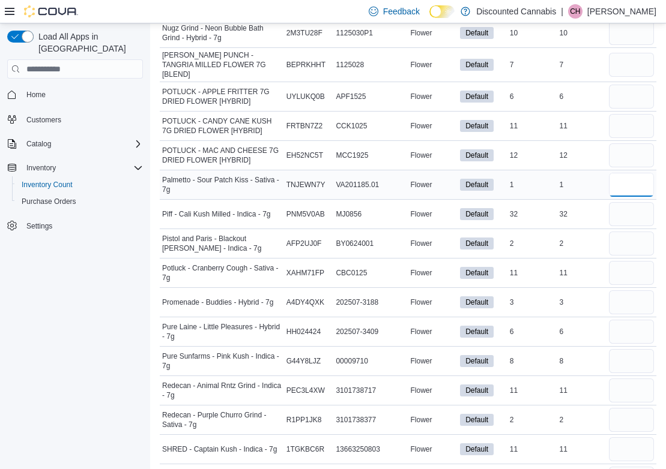
click at [651, 188] on input "number" at bounding box center [631, 185] width 45 height 24
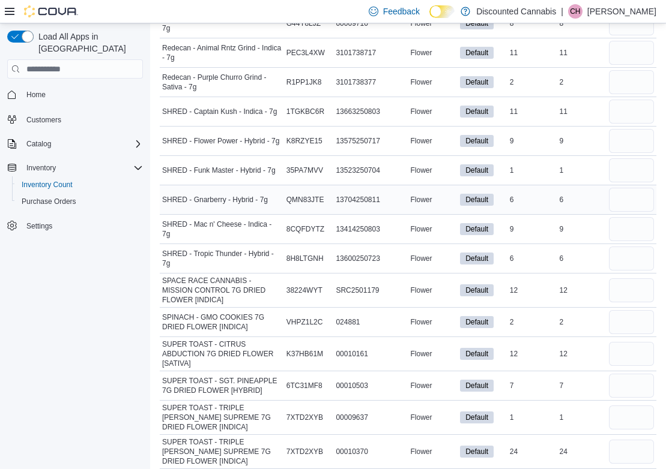
scroll to position [1643, 0]
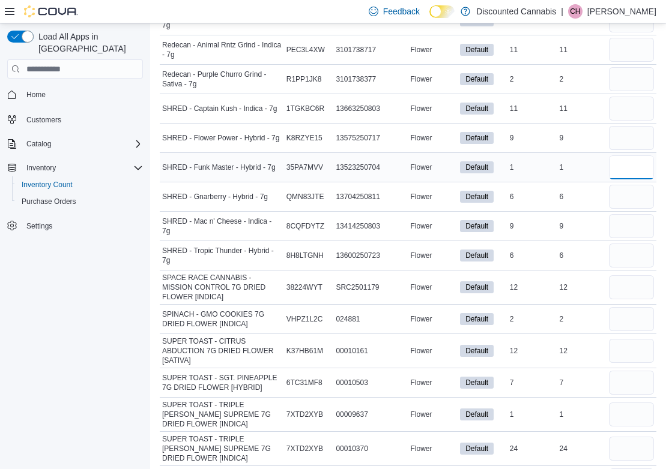
click at [630, 158] on input "number" at bounding box center [631, 167] width 45 height 24
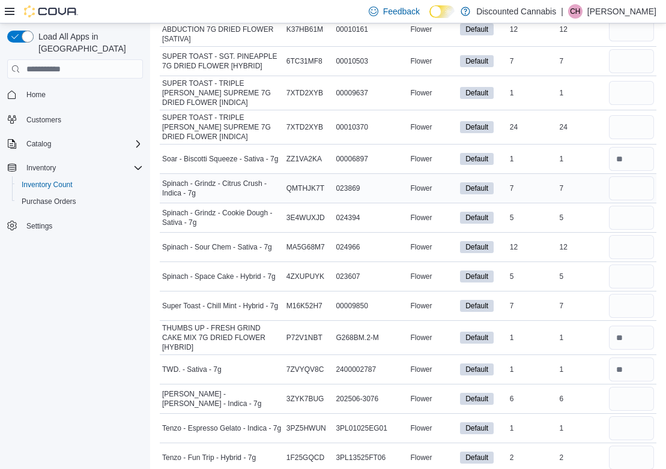
scroll to position [1962, 0]
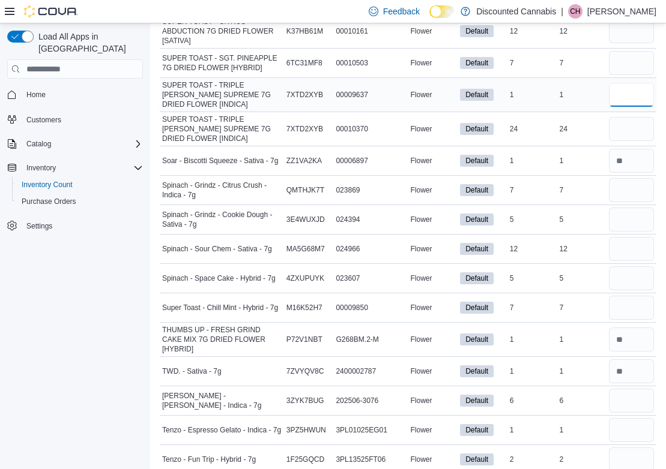
click at [630, 94] on input "number" at bounding box center [631, 95] width 45 height 24
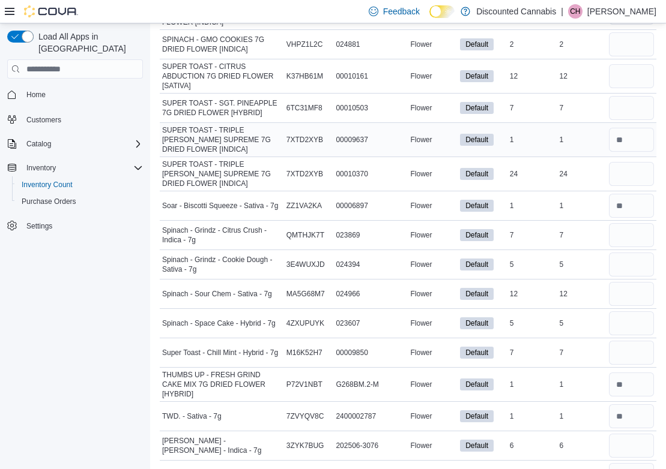
scroll to position [1906, 0]
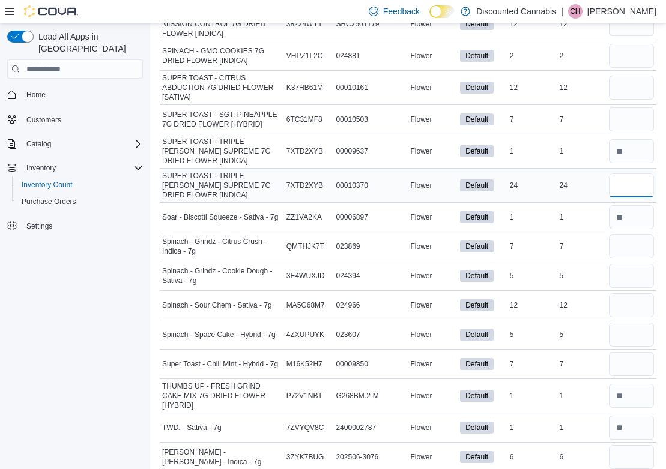
click at [645, 179] on input "number" at bounding box center [631, 185] width 45 height 24
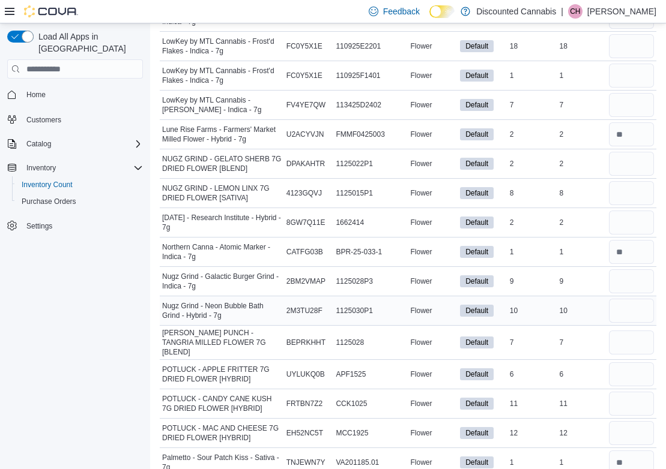
scroll to position [1022, 0]
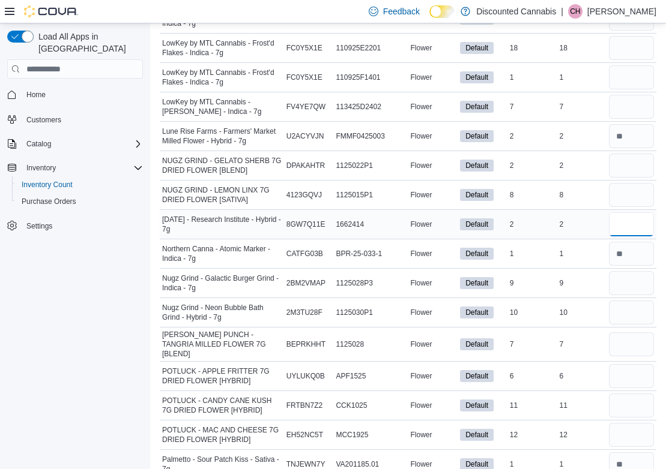
click at [652, 229] on input "number" at bounding box center [631, 224] width 45 height 24
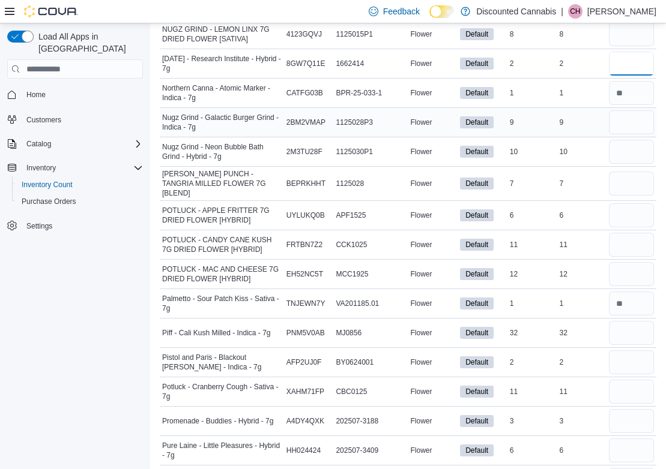
scroll to position [1188, 0]
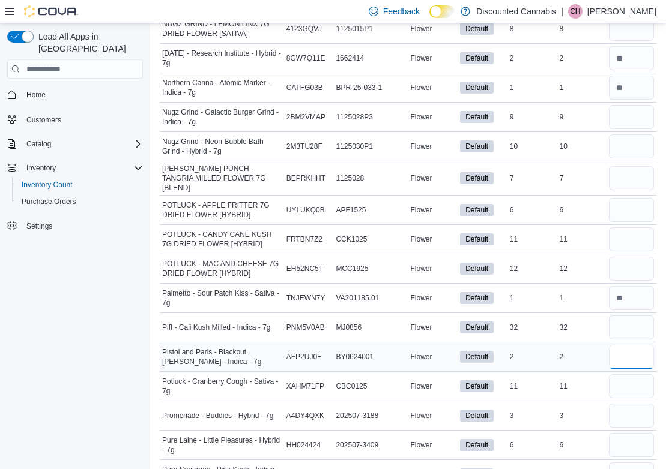
click at [631, 355] on input "number" at bounding box center [631, 357] width 45 height 24
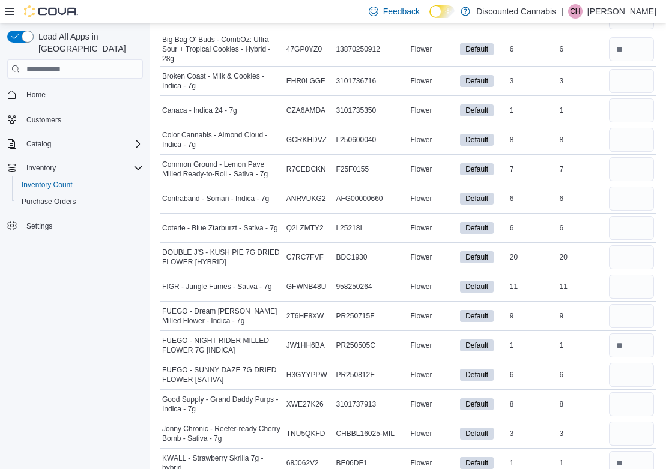
scroll to position [371, 0]
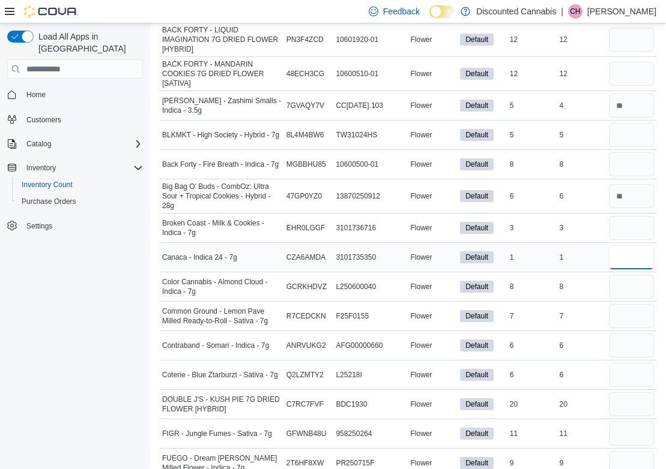
click at [643, 267] on input "number" at bounding box center [631, 257] width 45 height 24
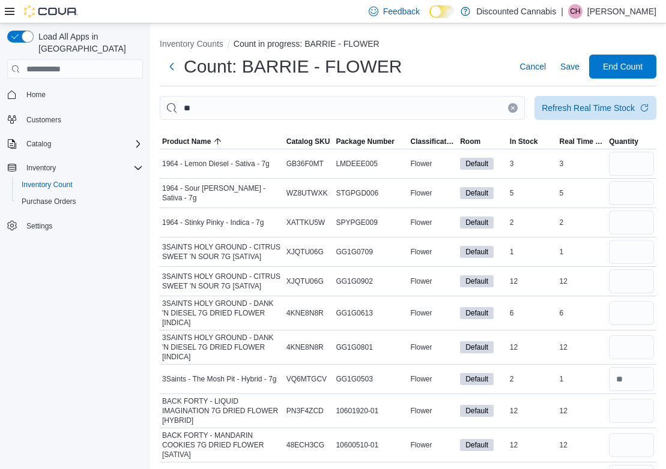
scroll to position [0, 0]
click at [574, 62] on span "Save" at bounding box center [569, 67] width 19 height 12
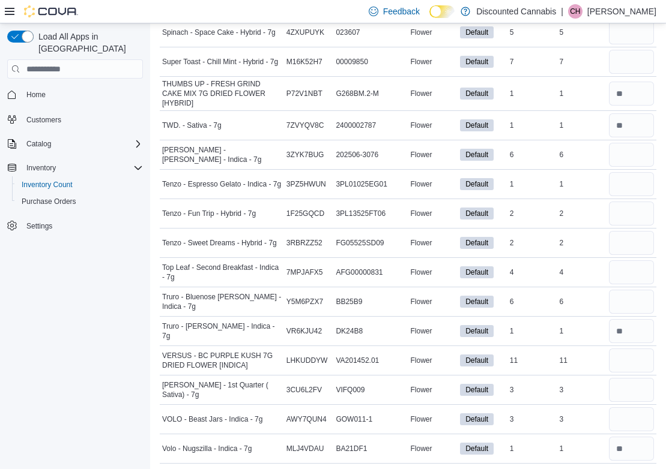
scroll to position [2208, 0]
click at [628, 207] on input "number" at bounding box center [631, 214] width 45 height 24
click at [628, 179] on input "number" at bounding box center [631, 185] width 45 height 24
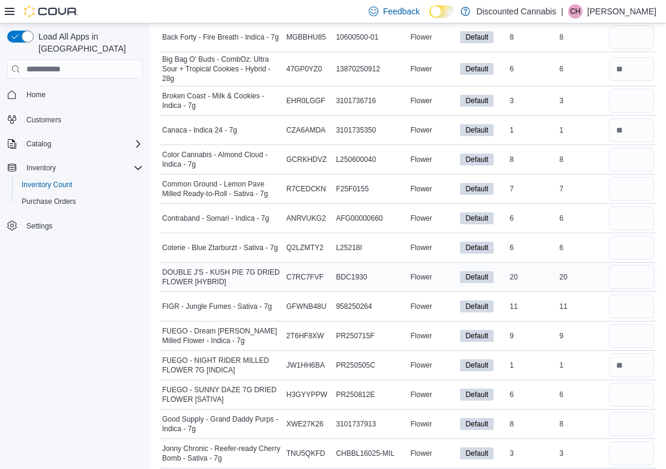
scroll to position [499, 0]
click at [635, 161] on input "number" at bounding box center [631, 159] width 45 height 24
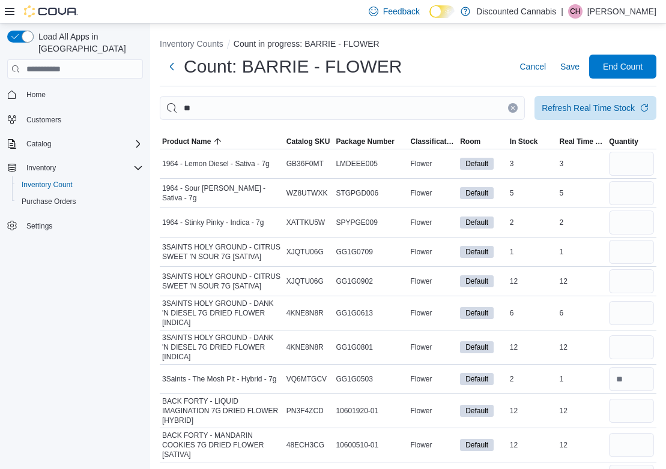
scroll to position [0, 0]
click at [513, 111] on button "Clear input" at bounding box center [513, 108] width 10 height 10
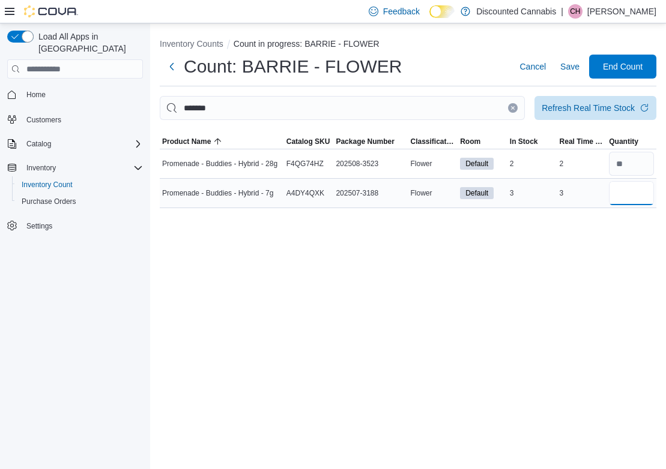
click at [628, 191] on input "number" at bounding box center [631, 193] width 45 height 24
click at [514, 110] on icon "Clear input" at bounding box center [512, 108] width 3 height 3
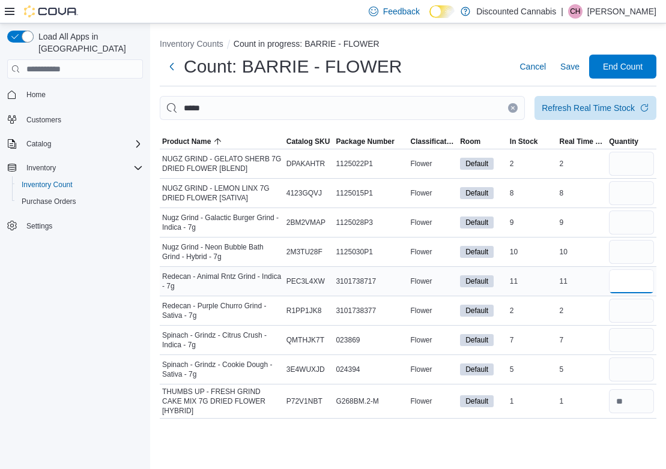
click at [621, 281] on input "number" at bounding box center [631, 281] width 45 height 24
click at [631, 310] on input "number" at bounding box center [631, 311] width 45 height 24
click at [634, 310] on input "number" at bounding box center [631, 311] width 45 height 24
click at [509, 110] on button "Clear input" at bounding box center [513, 108] width 10 height 10
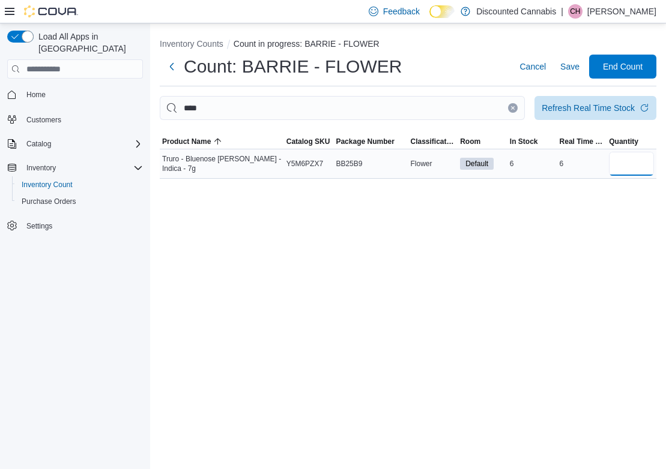
click at [618, 161] on input "number" at bounding box center [631, 164] width 45 height 24
click at [510, 109] on button "Clear input" at bounding box center [513, 108] width 10 height 10
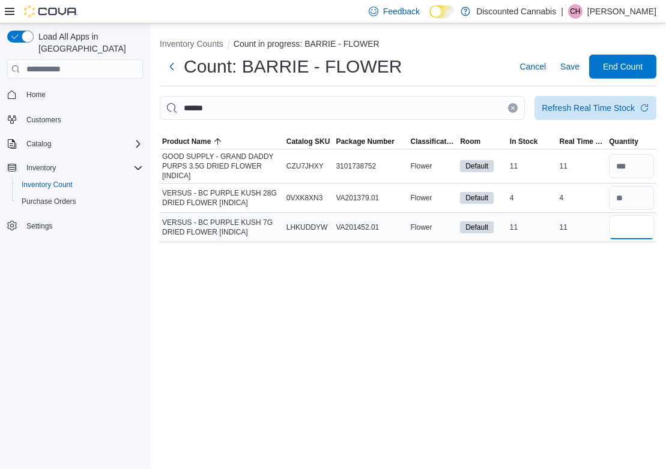
click at [636, 223] on input "number" at bounding box center [631, 227] width 45 height 24
click at [511, 107] on icon "Clear input" at bounding box center [512, 108] width 3 height 3
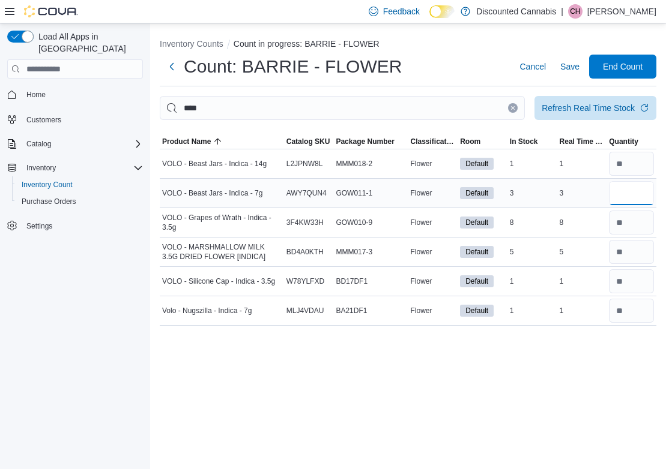
click at [616, 199] on input "number" at bounding box center [631, 193] width 45 height 24
click at [516, 108] on button "Clear input" at bounding box center [513, 108] width 10 height 10
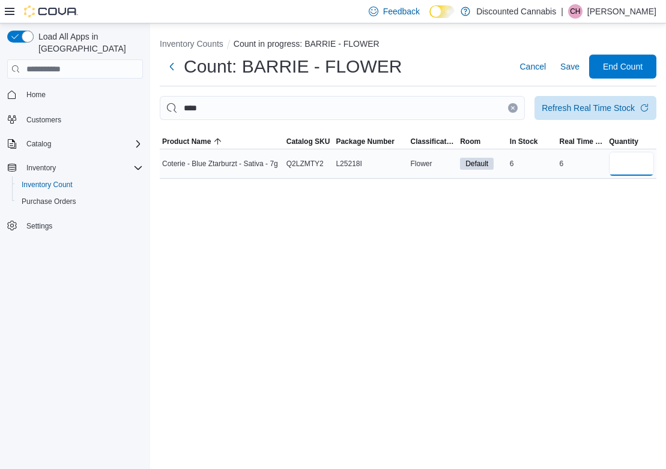
click at [648, 171] on input "number" at bounding box center [631, 164] width 45 height 24
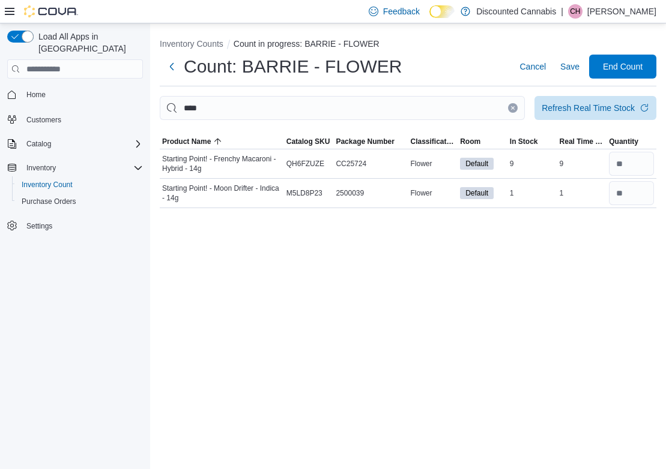
click at [512, 106] on button "Clear input" at bounding box center [513, 108] width 10 height 10
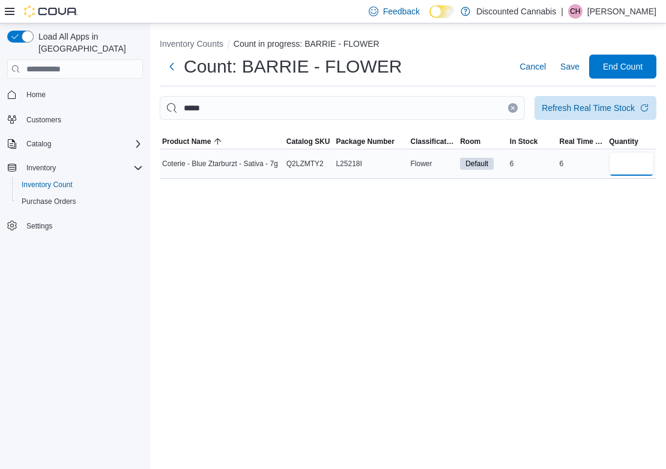
click at [631, 170] on input "number" at bounding box center [631, 164] width 45 height 24
click at [513, 109] on icon "Clear input" at bounding box center [512, 108] width 3 height 3
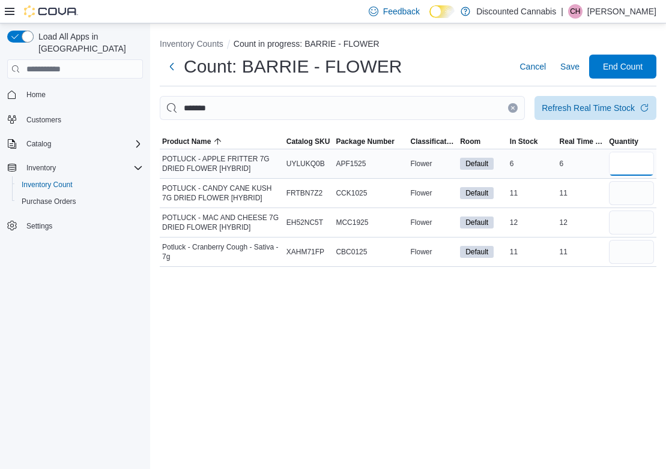
click at [638, 166] on input "number" at bounding box center [631, 164] width 45 height 24
click at [643, 197] on input "number" at bounding box center [631, 193] width 45 height 24
click at [640, 219] on input "number" at bounding box center [631, 223] width 45 height 24
click at [513, 109] on icon "Clear input" at bounding box center [512, 108] width 3 height 3
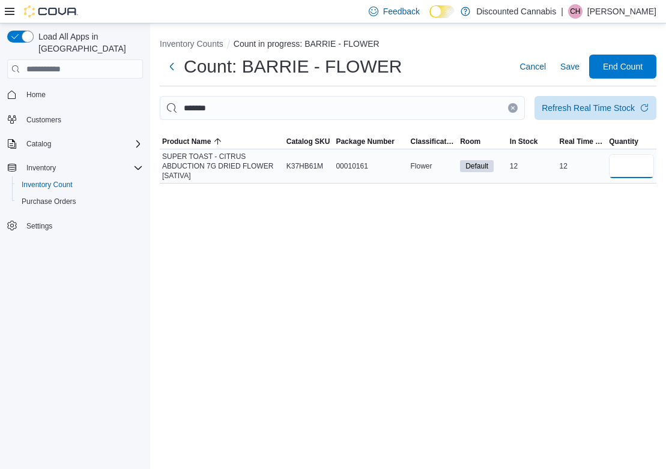
click at [636, 177] on input "number" at bounding box center [631, 166] width 45 height 24
click at [513, 110] on icon "Clear input" at bounding box center [512, 108] width 5 height 5
click at [634, 170] on input "number" at bounding box center [631, 164] width 45 height 24
click at [511, 112] on button "Clear input" at bounding box center [513, 108] width 10 height 10
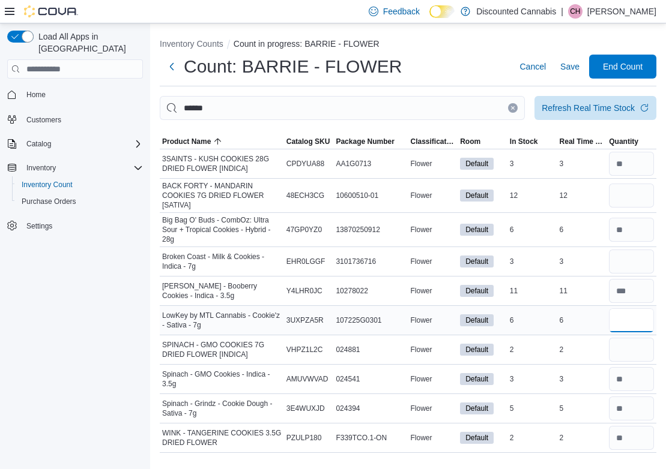
click at [638, 317] on input "number" at bounding box center [631, 320] width 45 height 24
click at [513, 107] on icon "Clear input" at bounding box center [512, 108] width 3 height 3
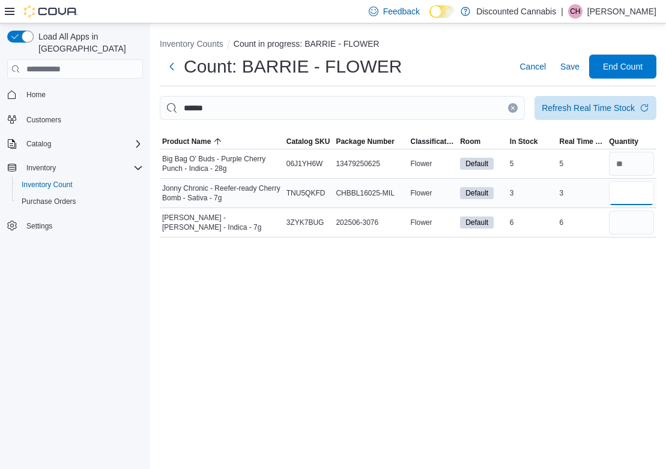
click at [622, 200] on input "number" at bounding box center [631, 193] width 45 height 24
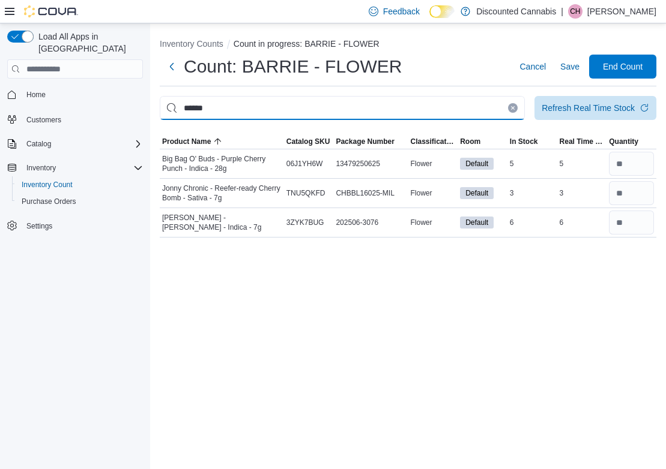
click at [510, 103] on input "******" at bounding box center [342, 108] width 365 height 24
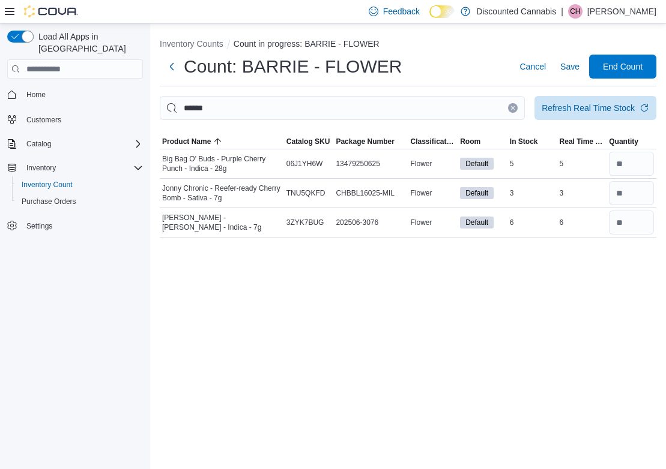
click at [514, 106] on icon "Clear input" at bounding box center [512, 108] width 5 height 5
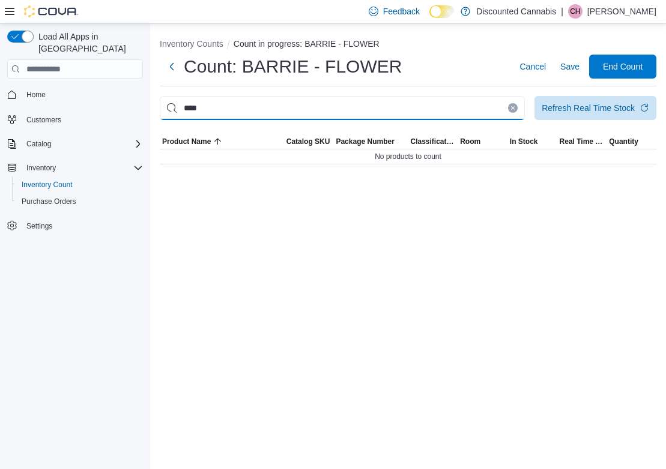
click at [384, 107] on input "****" at bounding box center [342, 108] width 365 height 24
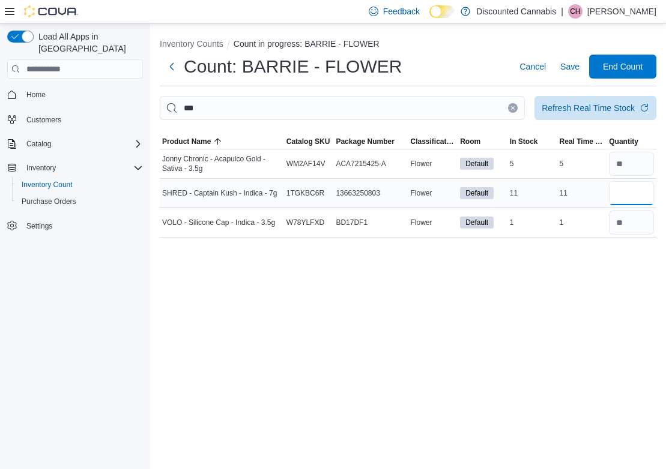
click at [625, 190] on input "number" at bounding box center [631, 193] width 45 height 24
click at [510, 106] on button "Clear input" at bounding box center [513, 108] width 10 height 10
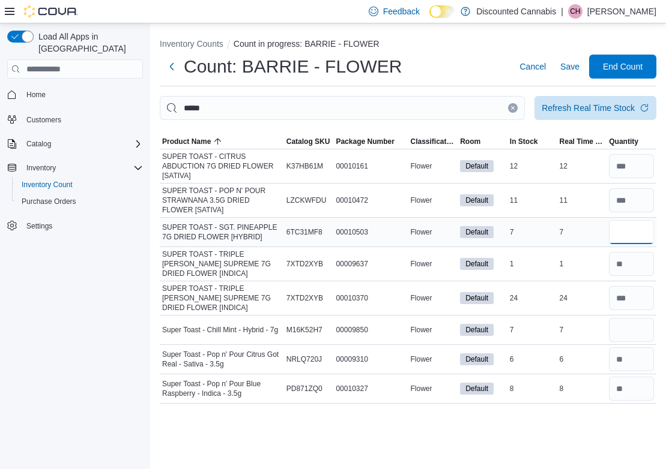
click at [625, 232] on input "number" at bounding box center [631, 232] width 45 height 24
click at [632, 332] on input "number" at bounding box center [631, 330] width 45 height 24
click at [511, 109] on icon "Clear input" at bounding box center [512, 108] width 3 height 3
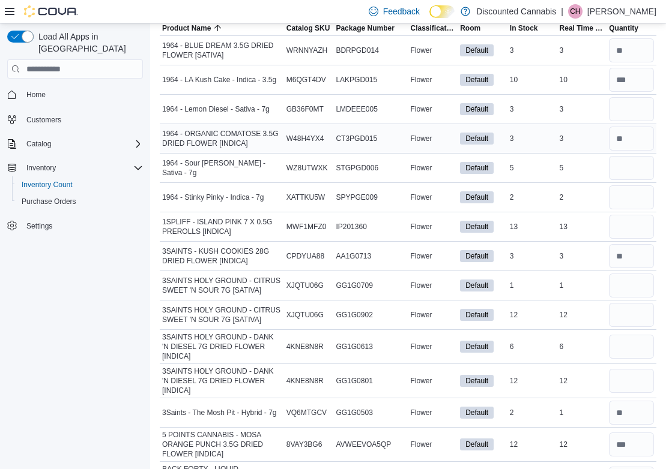
scroll to position [118, 0]
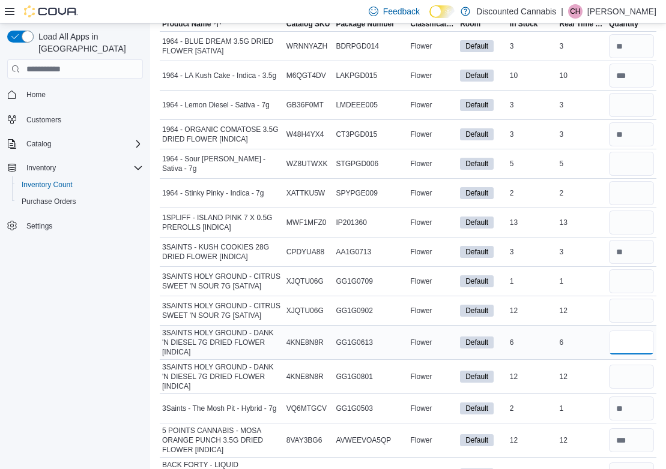
click at [640, 352] on input "number" at bounding box center [631, 343] width 45 height 24
click at [632, 316] on input "number" at bounding box center [631, 311] width 45 height 24
click at [627, 283] on input "number" at bounding box center [631, 281] width 45 height 24
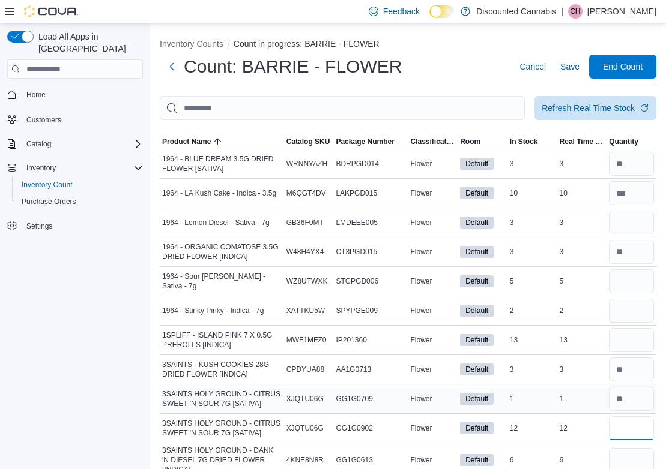
scroll to position [0, 0]
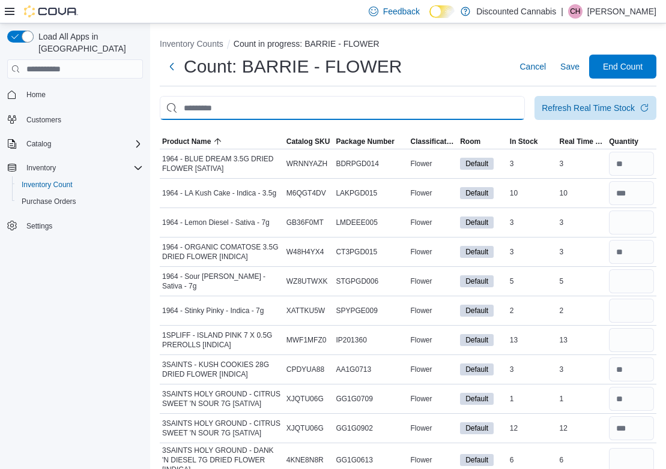
click at [496, 109] on input "This is a search bar. After typing your query, hit enter to filter the results …" at bounding box center [342, 108] width 365 height 24
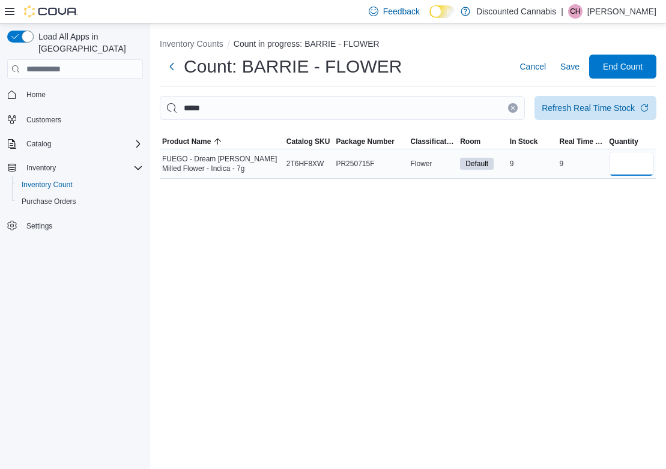
click at [623, 172] on input "number" at bounding box center [631, 164] width 45 height 24
click at [513, 112] on button "Clear input" at bounding box center [513, 108] width 10 height 10
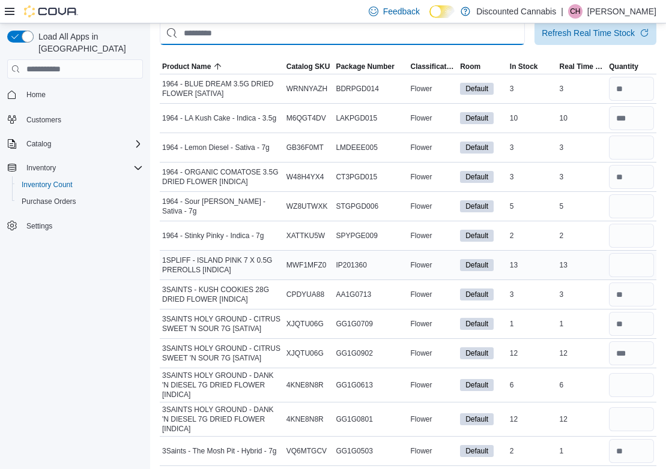
scroll to position [77, 0]
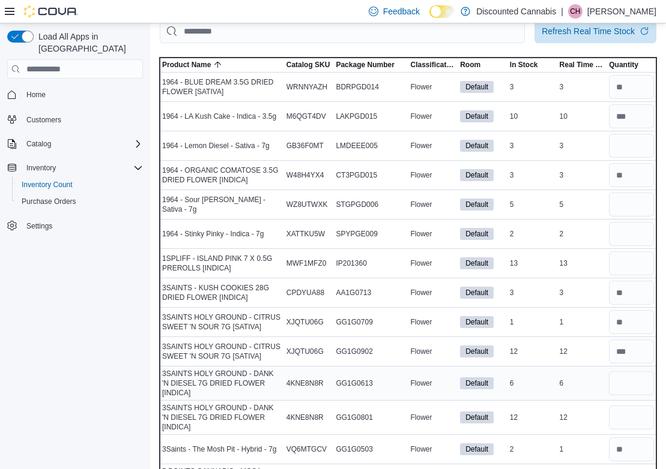
click at [654, 395] on div at bounding box center [631, 383] width 50 height 29
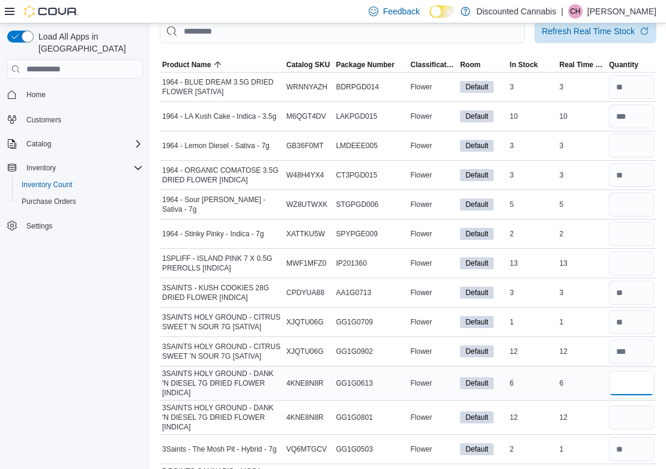
click at [633, 390] on input "number" at bounding box center [631, 383] width 45 height 24
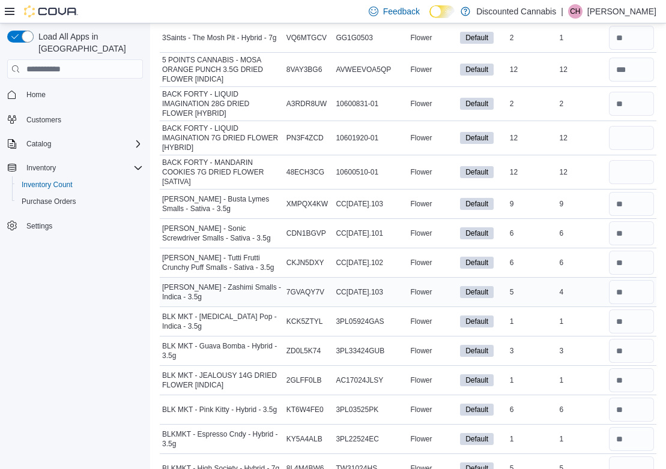
scroll to position [481, 0]
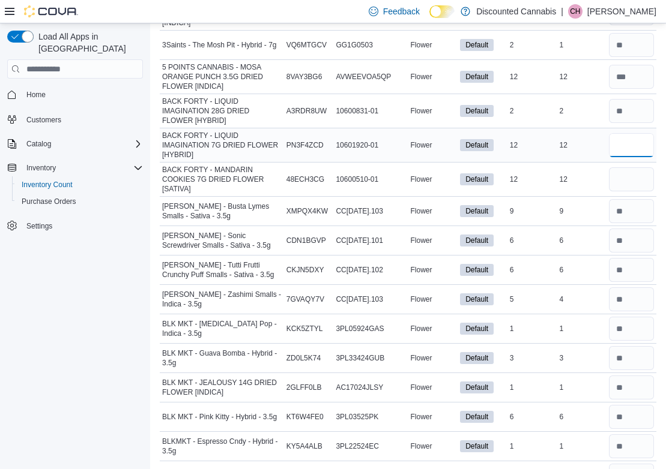
click at [637, 141] on input "number" at bounding box center [631, 145] width 45 height 24
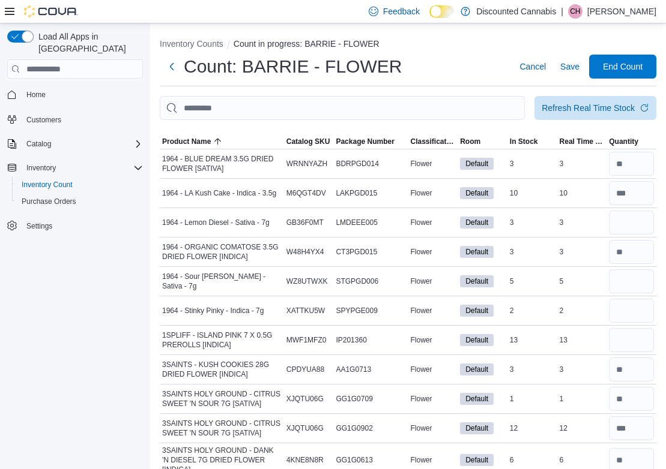
scroll to position [0, 0]
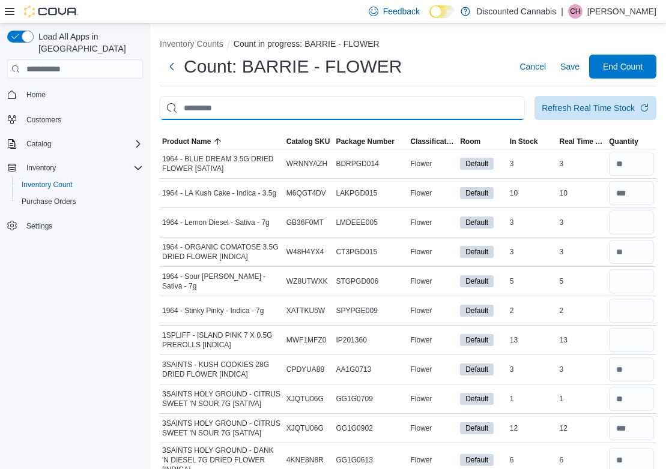
click at [408, 110] on input "This is a search bar. After typing your query, hit enter to filter the results …" at bounding box center [342, 108] width 365 height 24
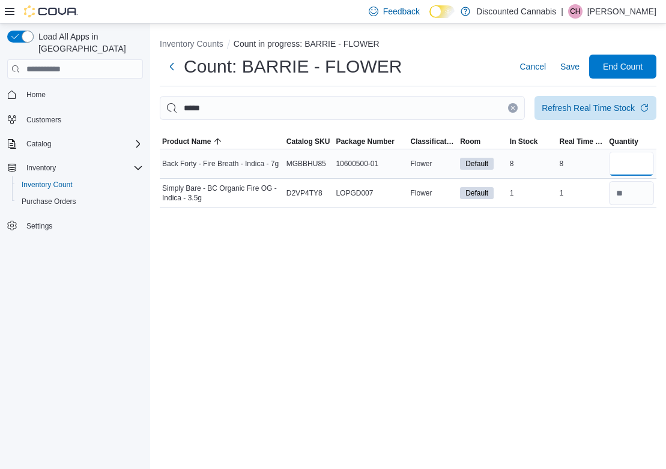
click at [615, 161] on input "number" at bounding box center [631, 164] width 45 height 24
click at [515, 109] on button "Clear input" at bounding box center [513, 108] width 10 height 10
click at [621, 166] on input "number" at bounding box center [631, 164] width 45 height 24
click at [512, 110] on icon "Clear input" at bounding box center [512, 108] width 5 height 5
click at [631, 166] on input "number" at bounding box center [631, 164] width 45 height 24
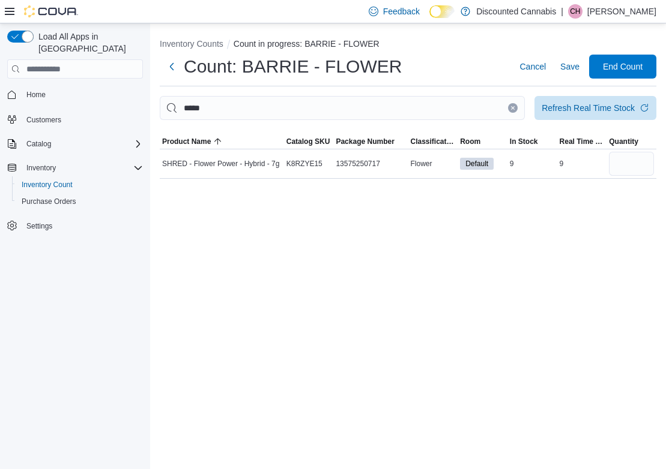
click at [515, 108] on button "Clear input" at bounding box center [513, 108] width 10 height 10
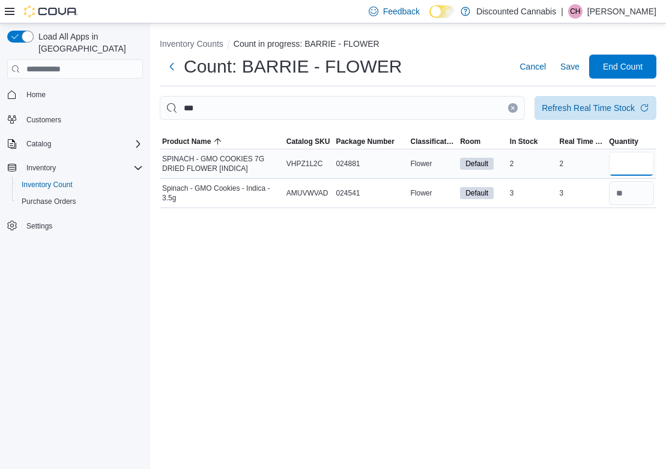
click at [613, 175] on input "number" at bounding box center [631, 164] width 45 height 24
click at [510, 107] on button "Clear input" at bounding box center [513, 108] width 10 height 10
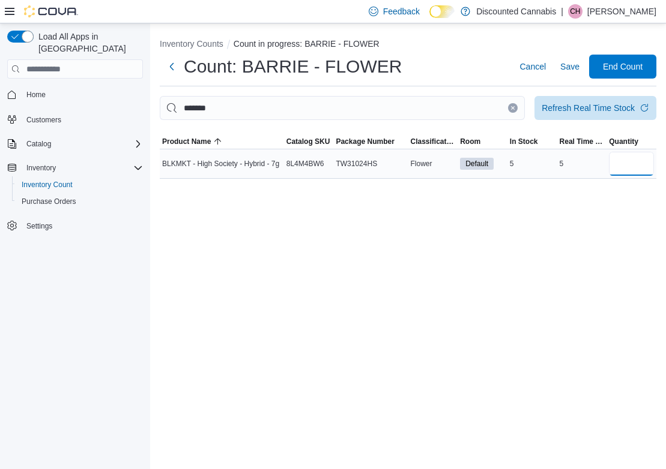
click at [622, 163] on input "number" at bounding box center [631, 164] width 45 height 24
click at [511, 109] on icon "Clear input" at bounding box center [512, 108] width 3 height 3
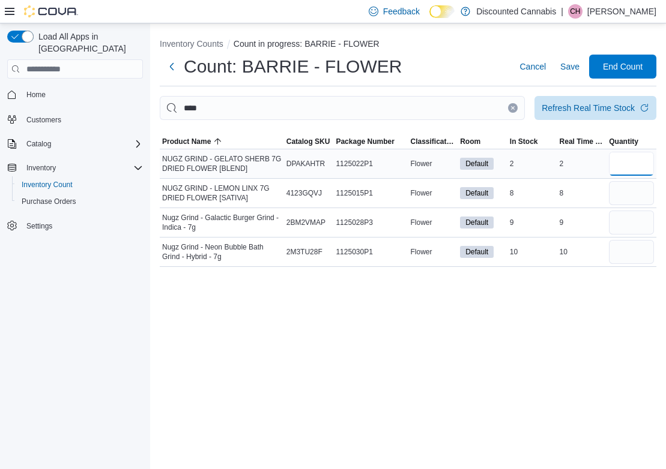
click at [615, 165] on input "number" at bounding box center [631, 164] width 45 height 24
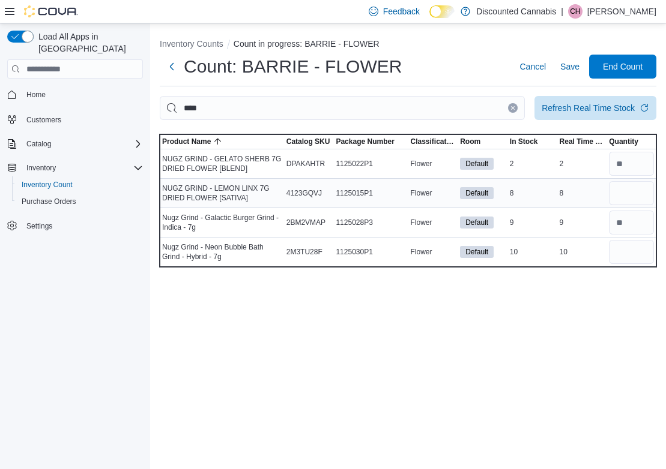
click at [628, 207] on div at bounding box center [631, 193] width 50 height 29
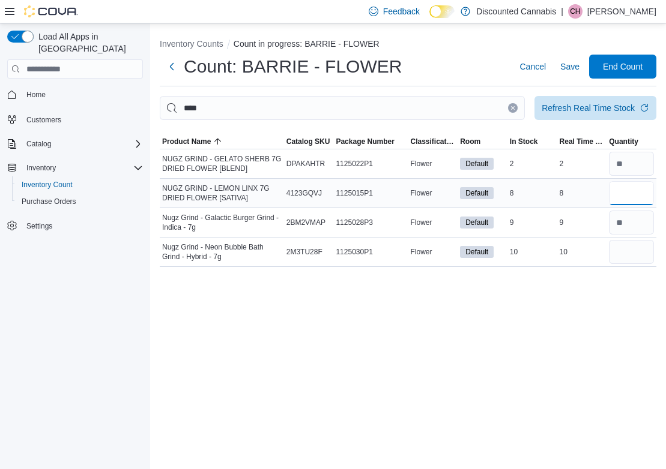
click at [635, 198] on input "number" at bounding box center [631, 193] width 45 height 24
click at [639, 258] on input "number" at bounding box center [631, 252] width 45 height 24
click at [460, 347] on div "Inventory Counts Count in progress: BARRIE - FLOWER Count: BARRIE - FLOWER Canc…" at bounding box center [408, 246] width 516 height 446
click at [514, 110] on icon "Clear input" at bounding box center [512, 108] width 3 height 3
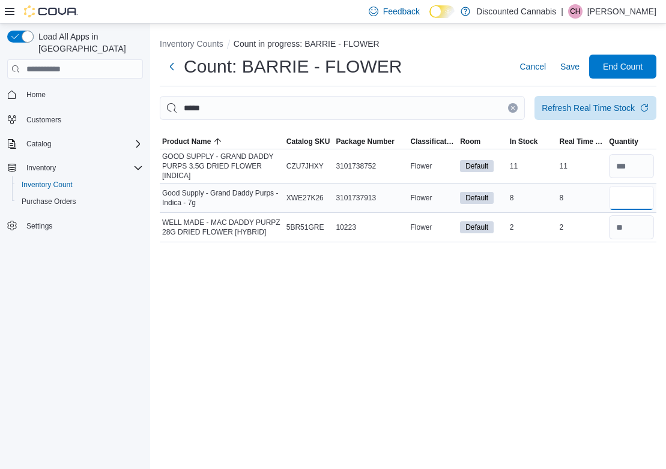
click at [621, 206] on input "number" at bounding box center [631, 198] width 45 height 24
click at [512, 107] on icon "Clear input" at bounding box center [512, 108] width 3 height 3
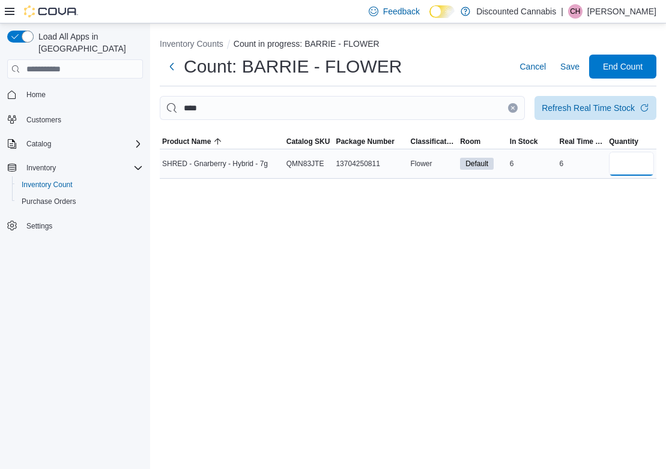
click at [638, 163] on input "number" at bounding box center [631, 164] width 45 height 24
click at [511, 108] on icon "Clear input" at bounding box center [512, 108] width 5 height 5
click at [635, 166] on input "number" at bounding box center [631, 164] width 45 height 24
click at [514, 108] on icon "Clear input" at bounding box center [512, 108] width 5 height 5
click at [646, 164] on input "number" at bounding box center [631, 164] width 45 height 24
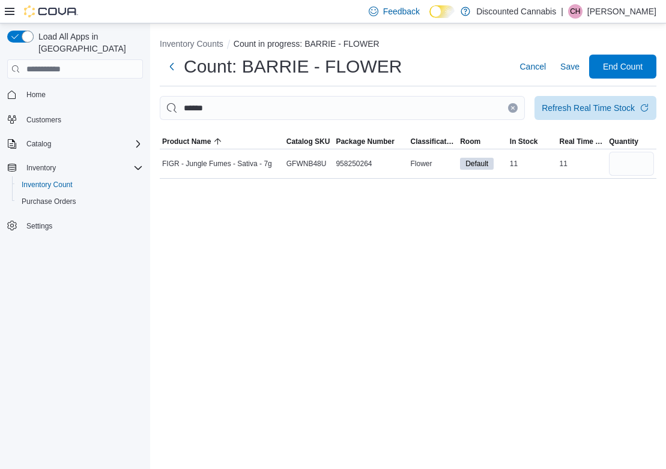
click at [510, 107] on button "Clear input" at bounding box center [513, 108] width 10 height 10
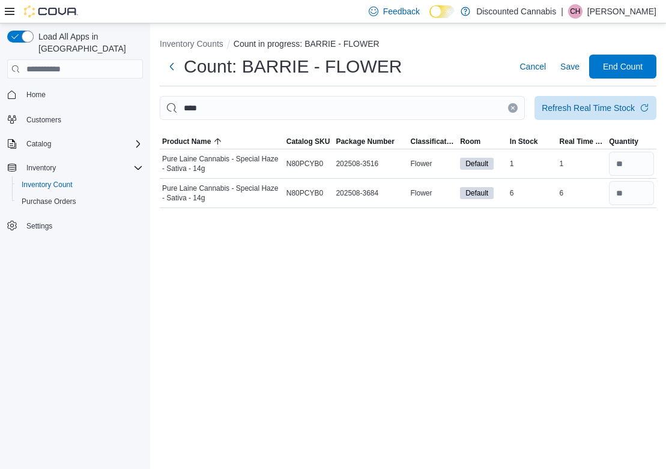
click at [512, 109] on icon "Clear input" at bounding box center [512, 108] width 3 height 3
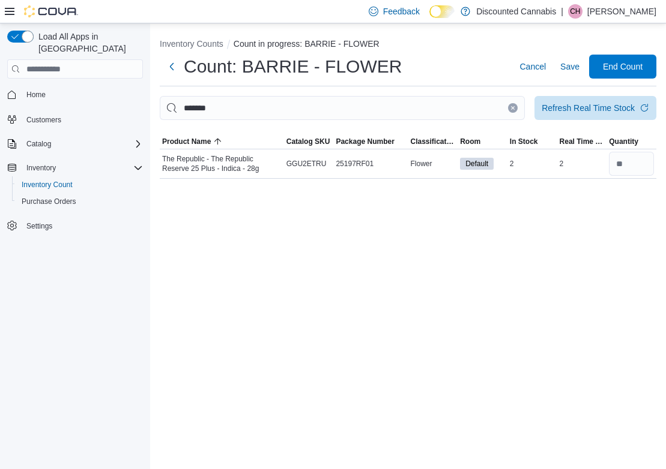
click at [513, 109] on icon "Clear input" at bounding box center [512, 108] width 5 height 5
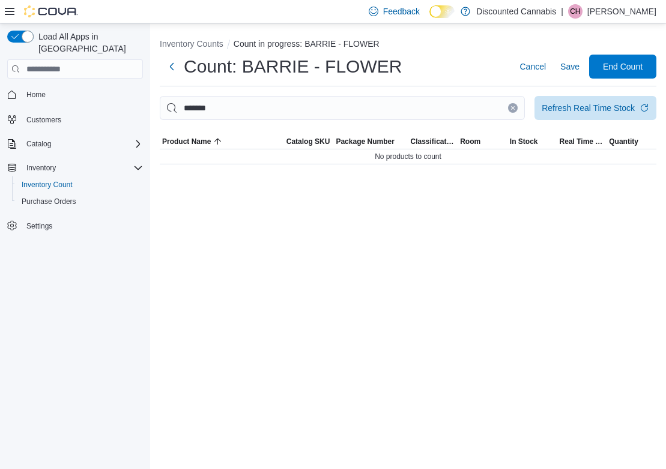
click at [513, 109] on icon "Clear input" at bounding box center [512, 108] width 5 height 5
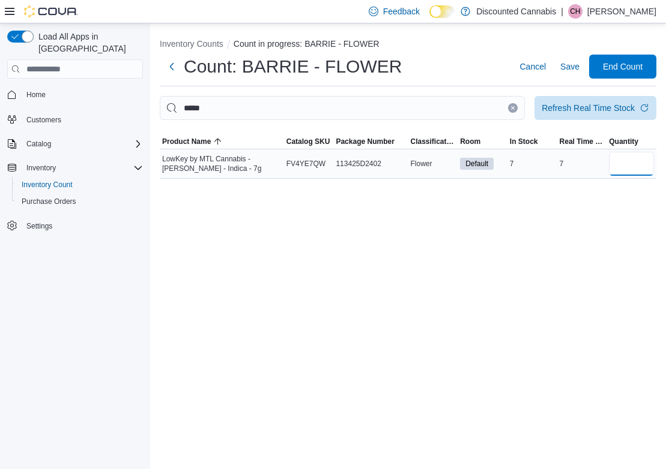
drag, startPoint x: 513, startPoint y: 109, endPoint x: 630, endPoint y: 163, distance: 129.2
click at [630, 163] on input "number" at bounding box center [631, 164] width 45 height 24
click at [513, 109] on icon "Clear input" at bounding box center [512, 108] width 3 height 3
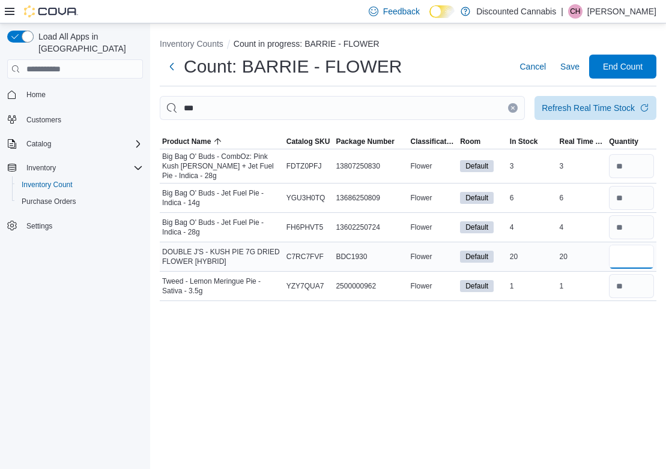
click at [631, 262] on input "number" at bounding box center [631, 257] width 45 height 24
click at [513, 107] on icon "Clear input" at bounding box center [512, 108] width 3 height 3
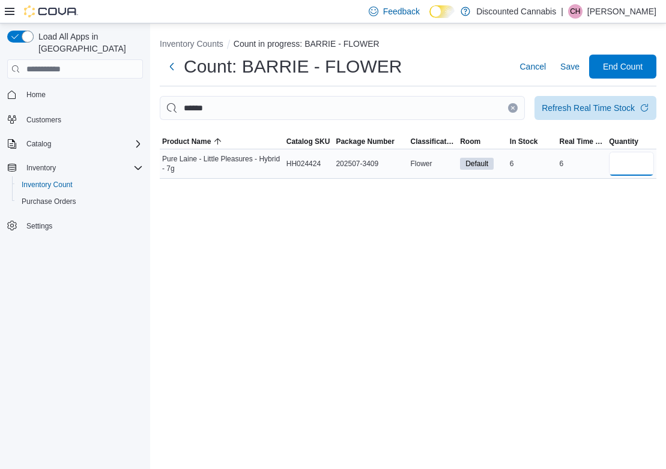
click at [633, 173] on input "number" at bounding box center [631, 164] width 45 height 24
click at [511, 109] on icon "Clear input" at bounding box center [512, 108] width 5 height 5
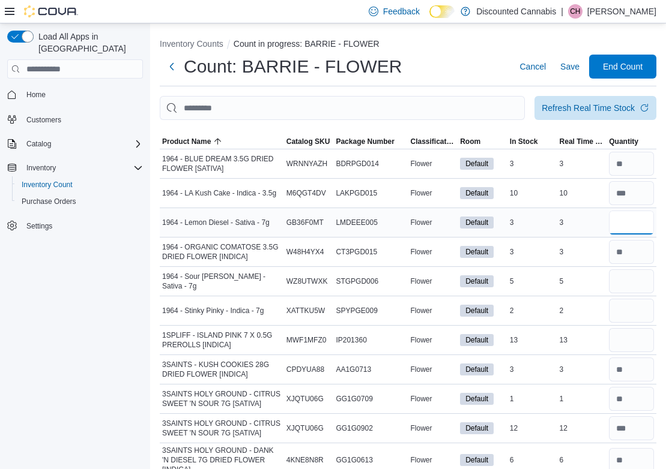
click at [615, 221] on input "number" at bounding box center [631, 223] width 45 height 24
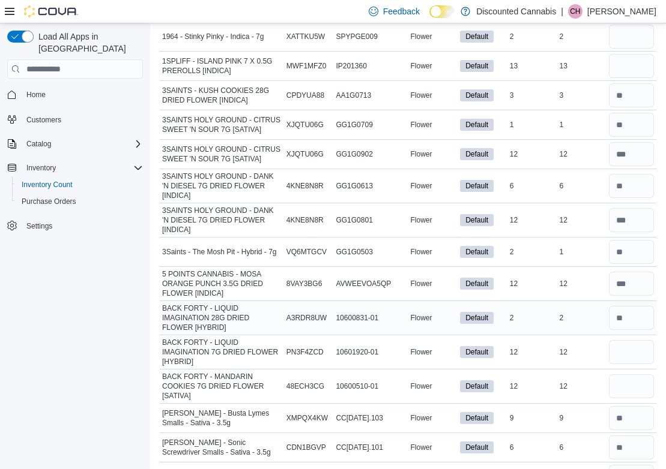
scroll to position [285, 0]
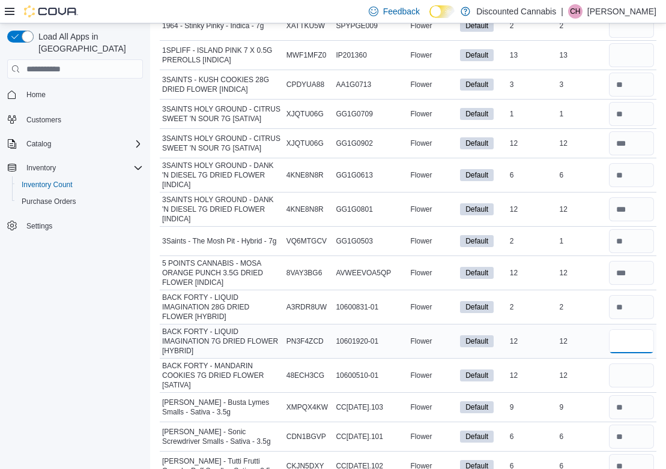
click at [640, 347] on input "number" at bounding box center [631, 341] width 45 height 24
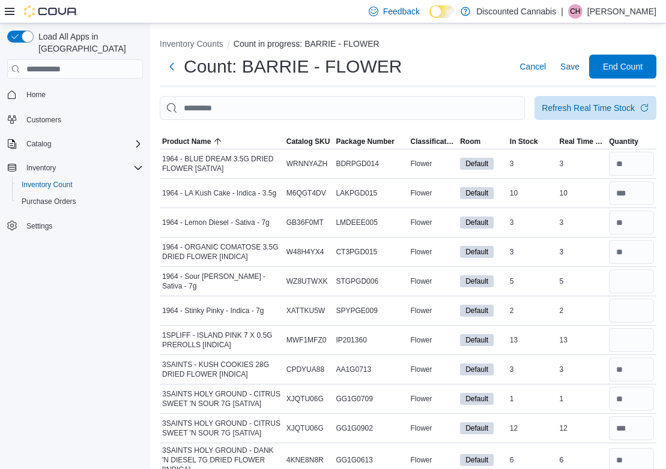
scroll to position [0, 0]
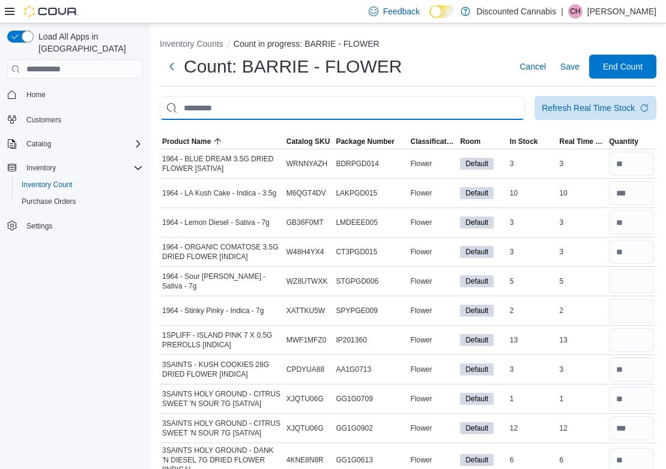
click at [429, 104] on input "This is a search bar. After typing your query, hit enter to filter the results …" at bounding box center [342, 108] width 365 height 24
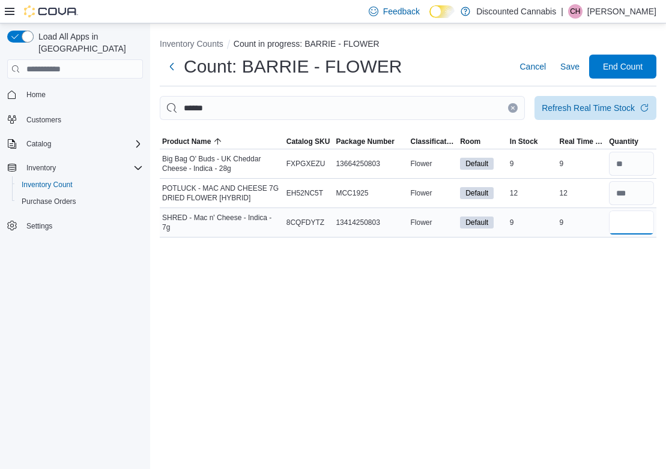
click at [621, 222] on input "number" at bounding box center [631, 223] width 45 height 24
click at [514, 105] on button "Clear input" at bounding box center [513, 108] width 10 height 10
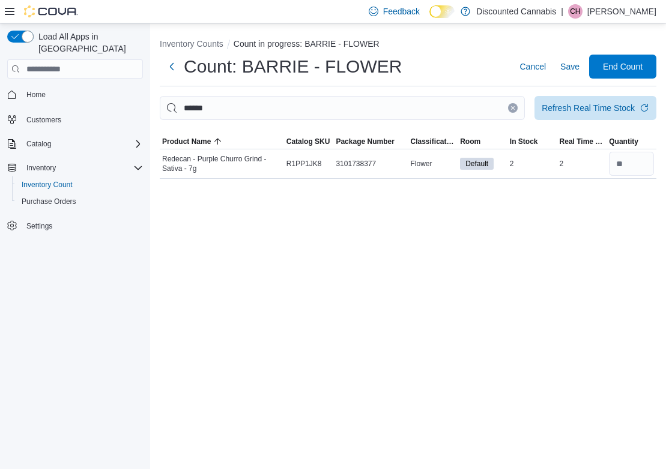
click at [514, 107] on icon "Clear input" at bounding box center [512, 108] width 3 height 3
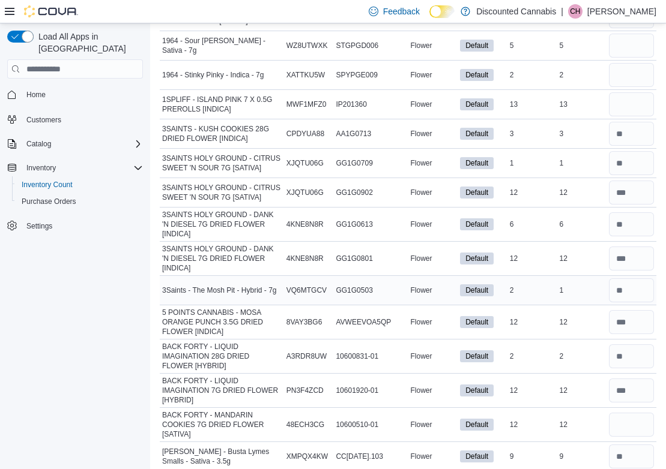
scroll to position [247, 0]
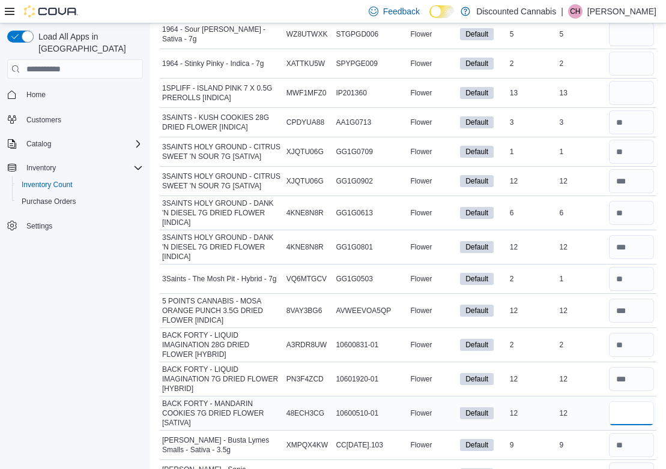
click at [625, 409] on input "number" at bounding box center [631, 413] width 45 height 24
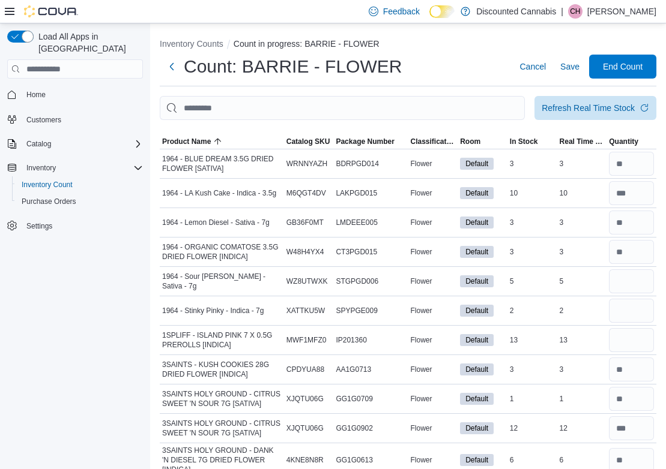
scroll to position [0, 0]
click at [631, 291] on input "number" at bounding box center [631, 281] width 45 height 24
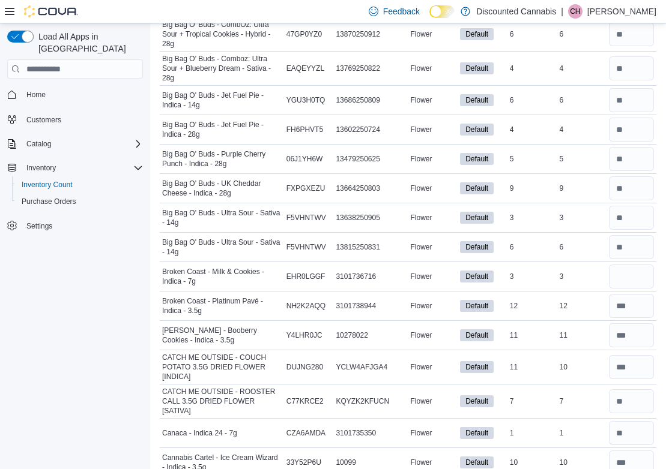
scroll to position [1113, 0]
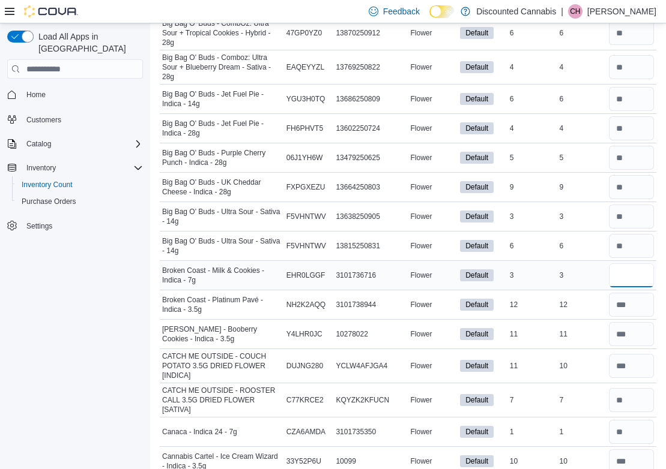
click at [635, 276] on input "number" at bounding box center [631, 275] width 45 height 24
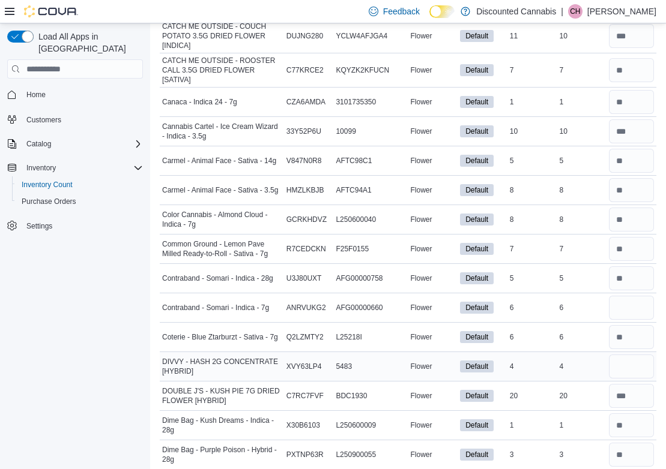
scroll to position [1443, 0]
click at [629, 306] on input "number" at bounding box center [631, 307] width 45 height 24
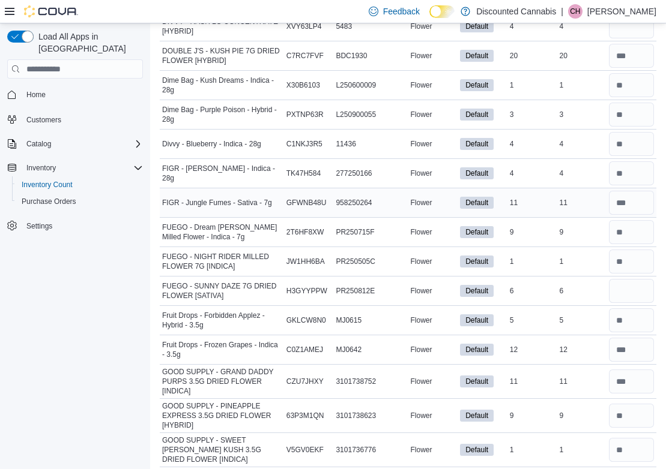
scroll to position [1811, 0]
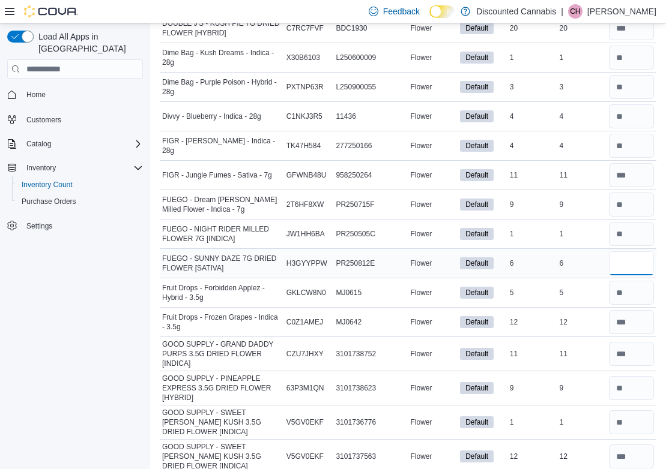
click at [627, 266] on input "number" at bounding box center [631, 263] width 45 height 24
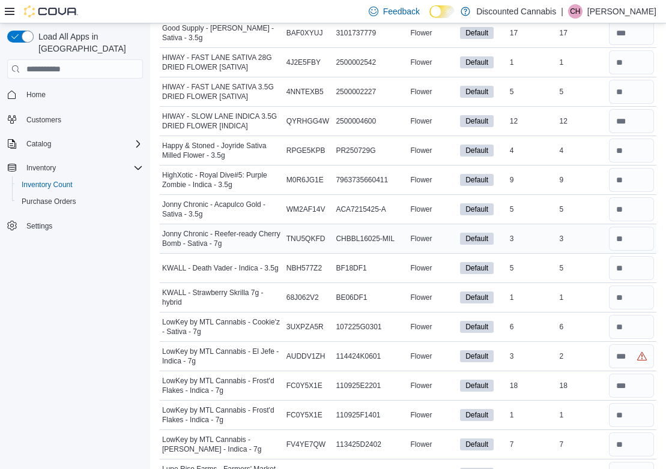
scroll to position [2425, 0]
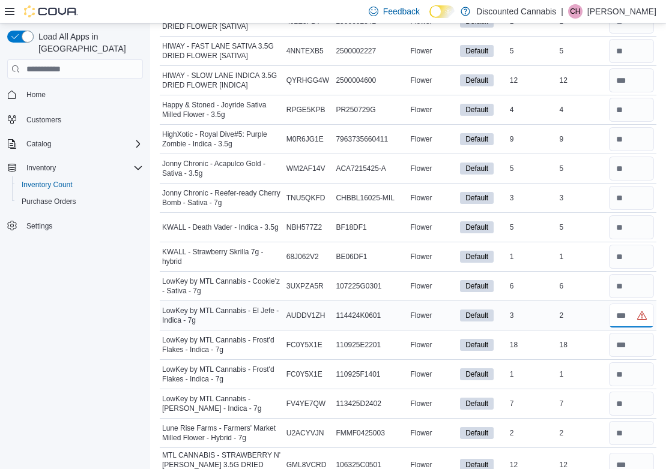
click at [628, 313] on input "number" at bounding box center [631, 316] width 45 height 24
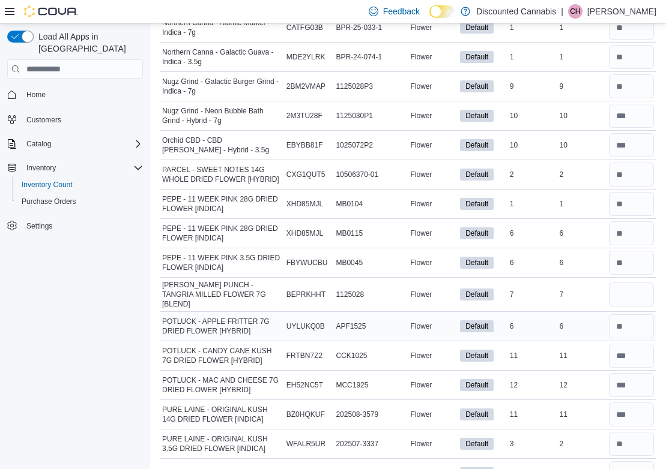
scroll to position [3201, 0]
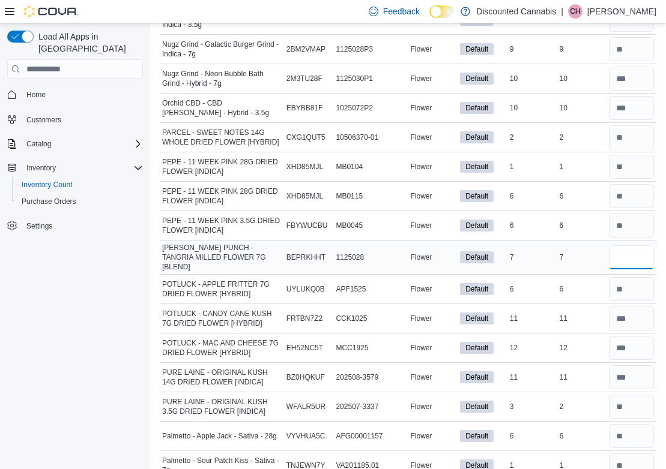
click at [640, 255] on input "number" at bounding box center [631, 257] width 45 height 24
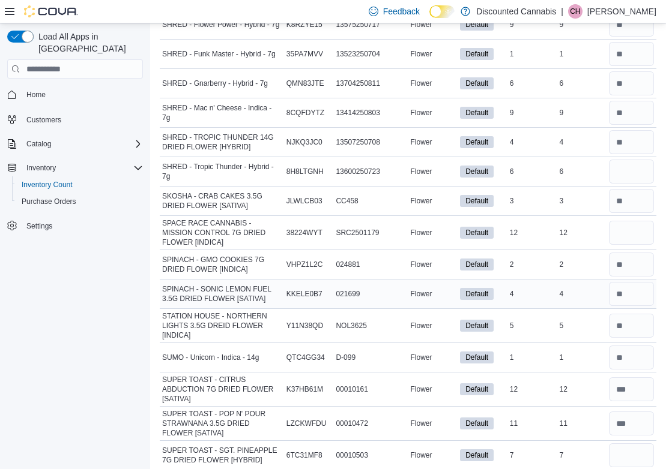
scroll to position [4496, 0]
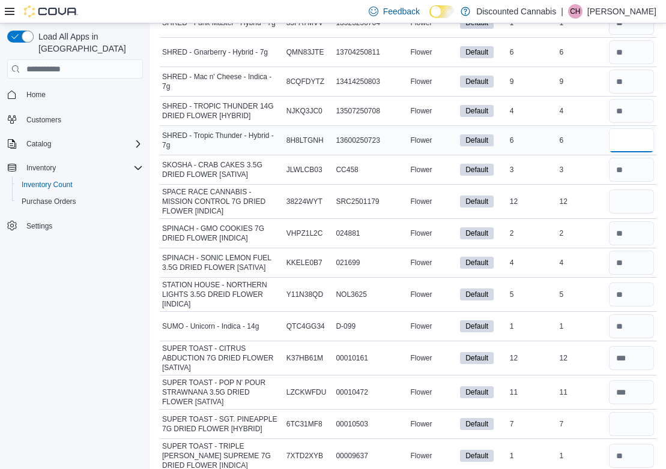
click at [643, 128] on input "number" at bounding box center [631, 140] width 45 height 24
click at [636, 193] on input "number" at bounding box center [631, 202] width 45 height 24
click at [640, 417] on input "number" at bounding box center [631, 424] width 45 height 24
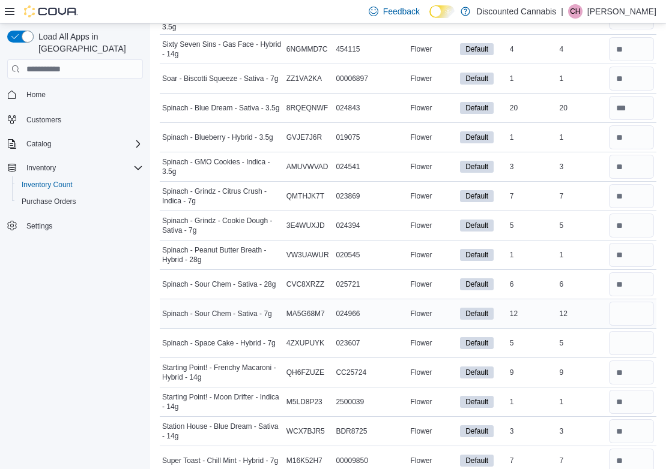
scroll to position [5123, 0]
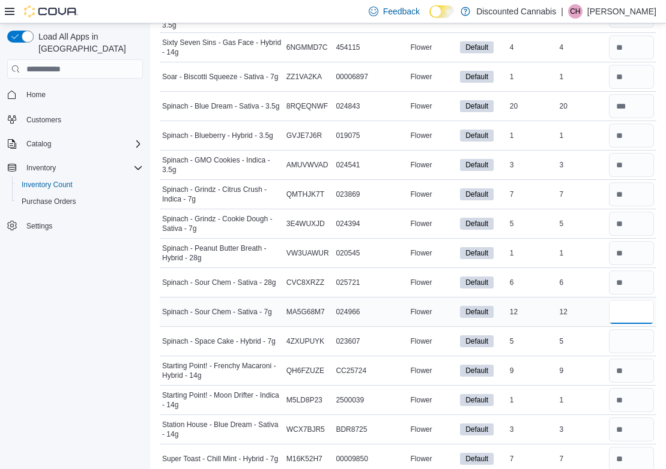
click at [624, 300] on input "number" at bounding box center [631, 312] width 45 height 24
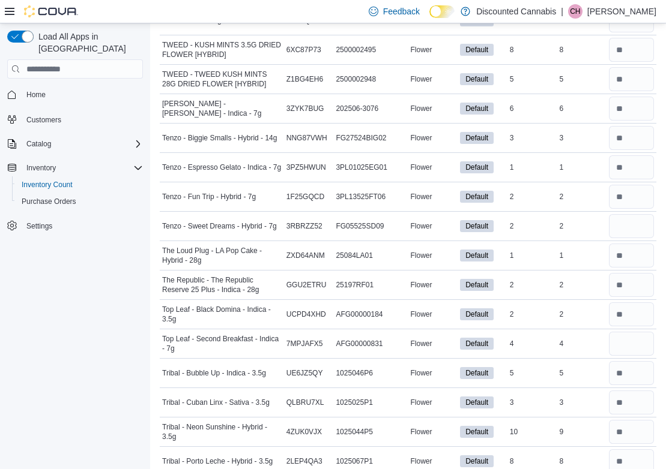
scroll to position [5910, 0]
click at [633, 216] on input "number" at bounding box center [631, 226] width 45 height 24
click at [628, 331] on input "number" at bounding box center [631, 343] width 45 height 24
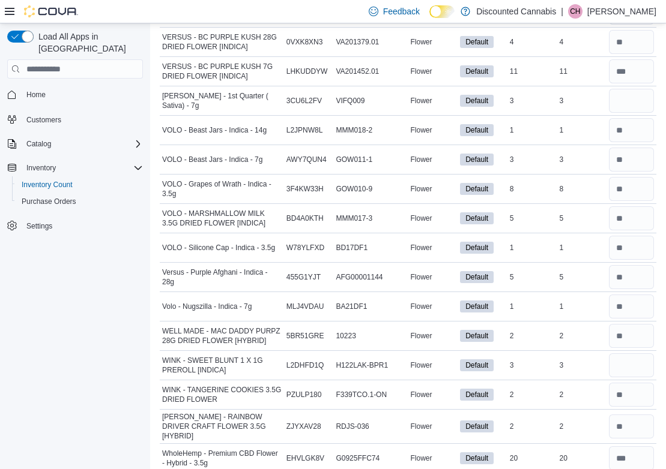
scroll to position [6475, 0]
click at [625, 359] on input "number" at bounding box center [631, 366] width 45 height 24
click at [633, 91] on input "number" at bounding box center [631, 101] width 45 height 24
click at [636, 358] on input "number" at bounding box center [631, 366] width 45 height 24
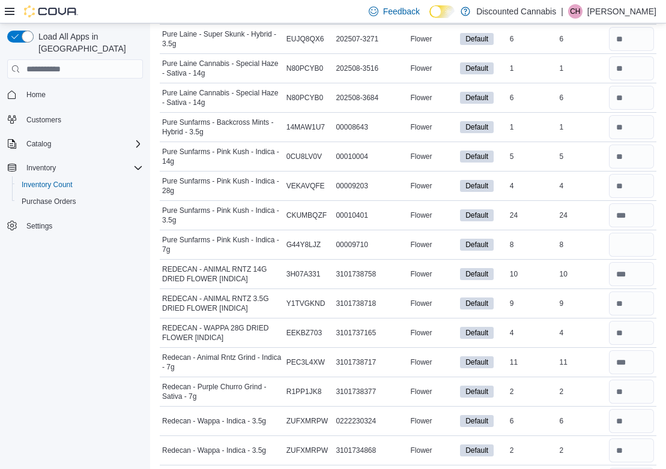
scroll to position [3915, 0]
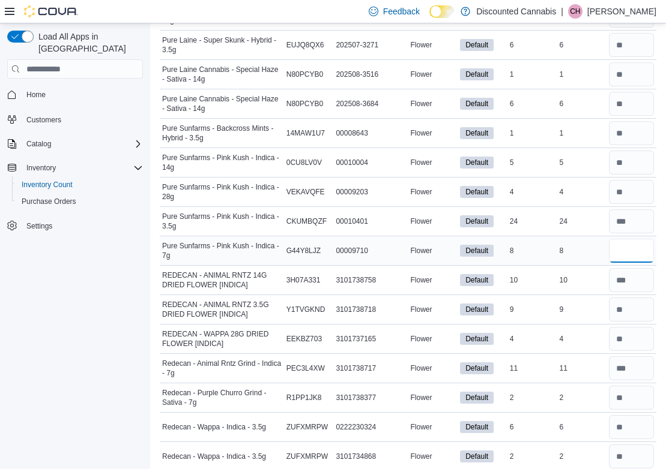
click at [632, 246] on input "number" at bounding box center [631, 251] width 45 height 24
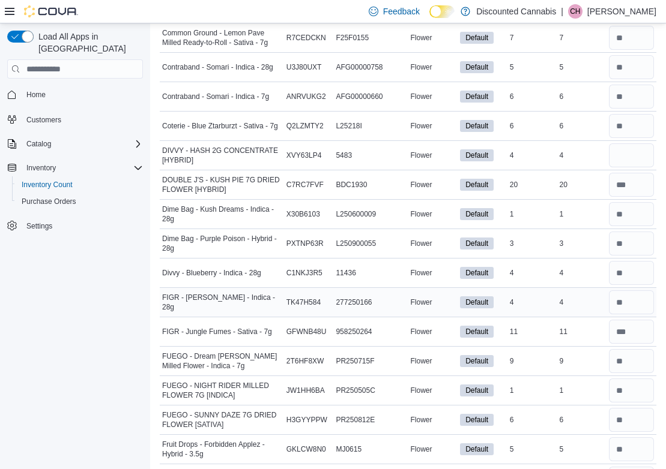
scroll to position [1653, 0]
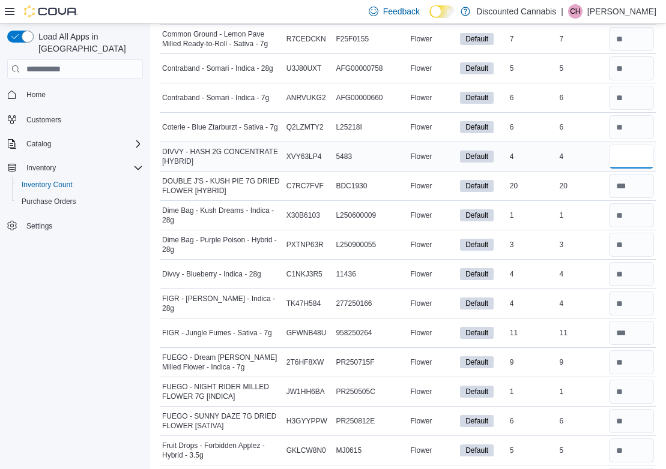
click at [628, 167] on input "number" at bounding box center [631, 157] width 45 height 24
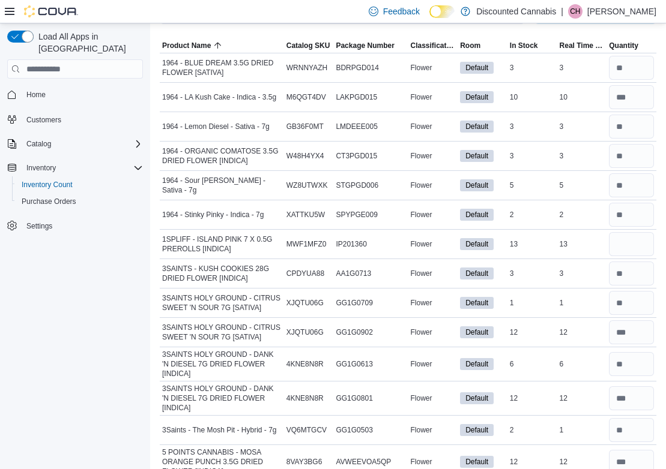
scroll to position [94, 0]
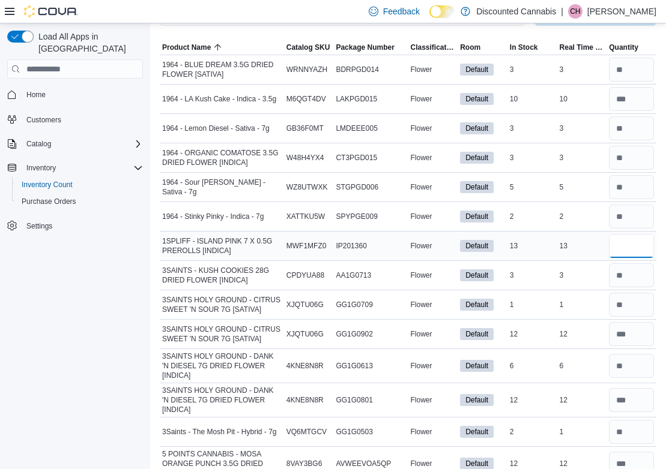
click at [631, 251] on input "number" at bounding box center [631, 246] width 45 height 24
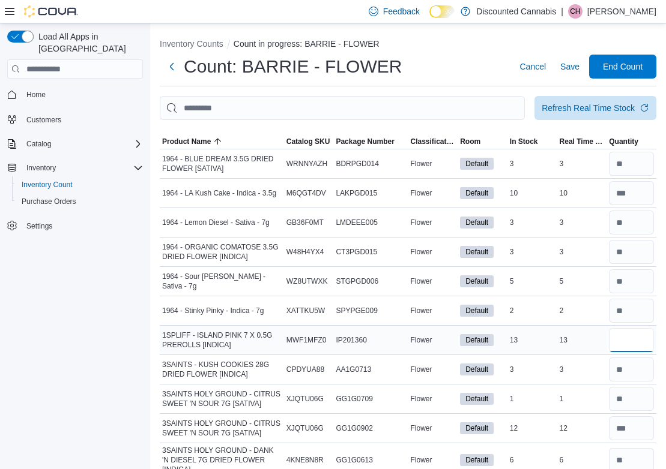
scroll to position [0, 0]
click at [570, 62] on span "Save" at bounding box center [569, 67] width 19 height 12
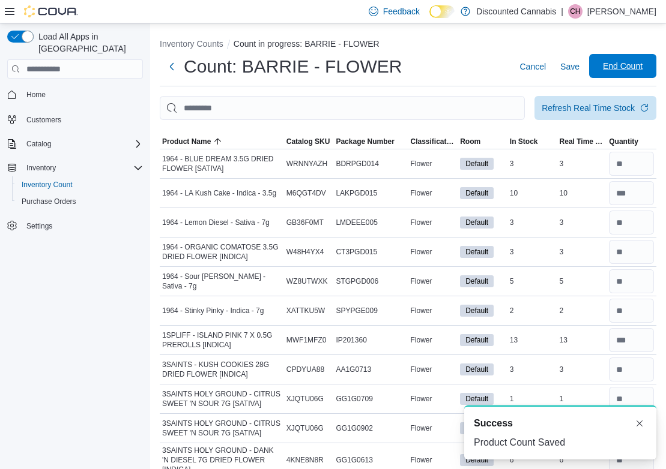
click at [621, 64] on span "End Count" at bounding box center [623, 66] width 40 height 12
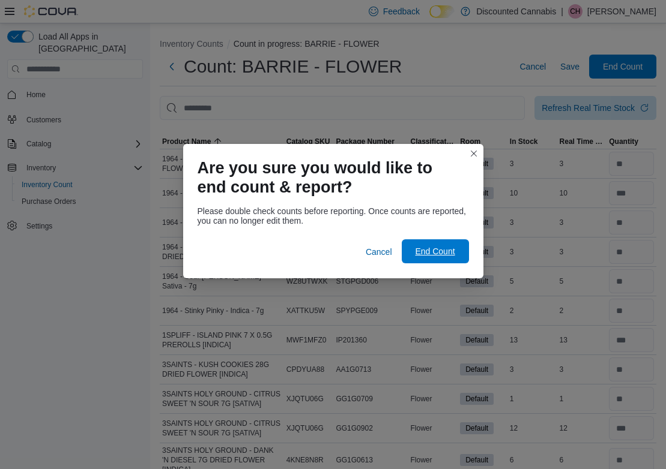
click at [427, 250] on span "End Count" at bounding box center [435, 251] width 40 height 12
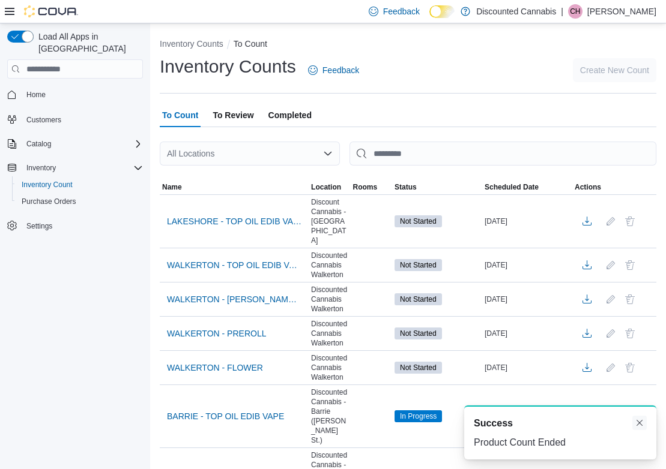
click at [638, 422] on button "Dismiss toast" at bounding box center [639, 423] width 14 height 14
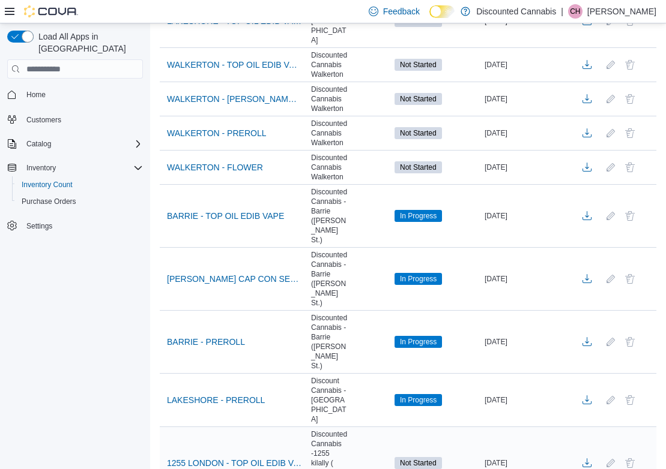
scroll to position [203, 0]
